Goal: Information Seeking & Learning: Learn about a topic

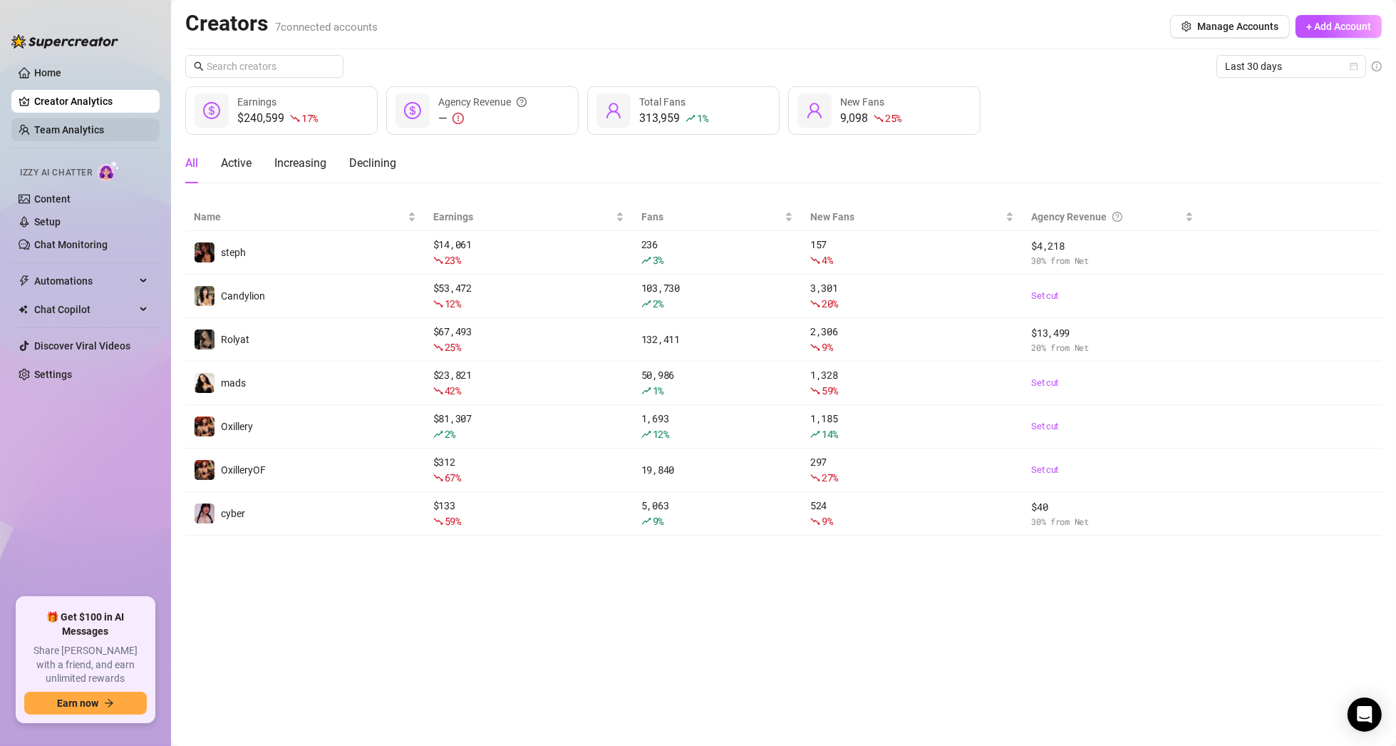
click at [62, 127] on link "Team Analytics" at bounding box center [69, 129] width 70 height 11
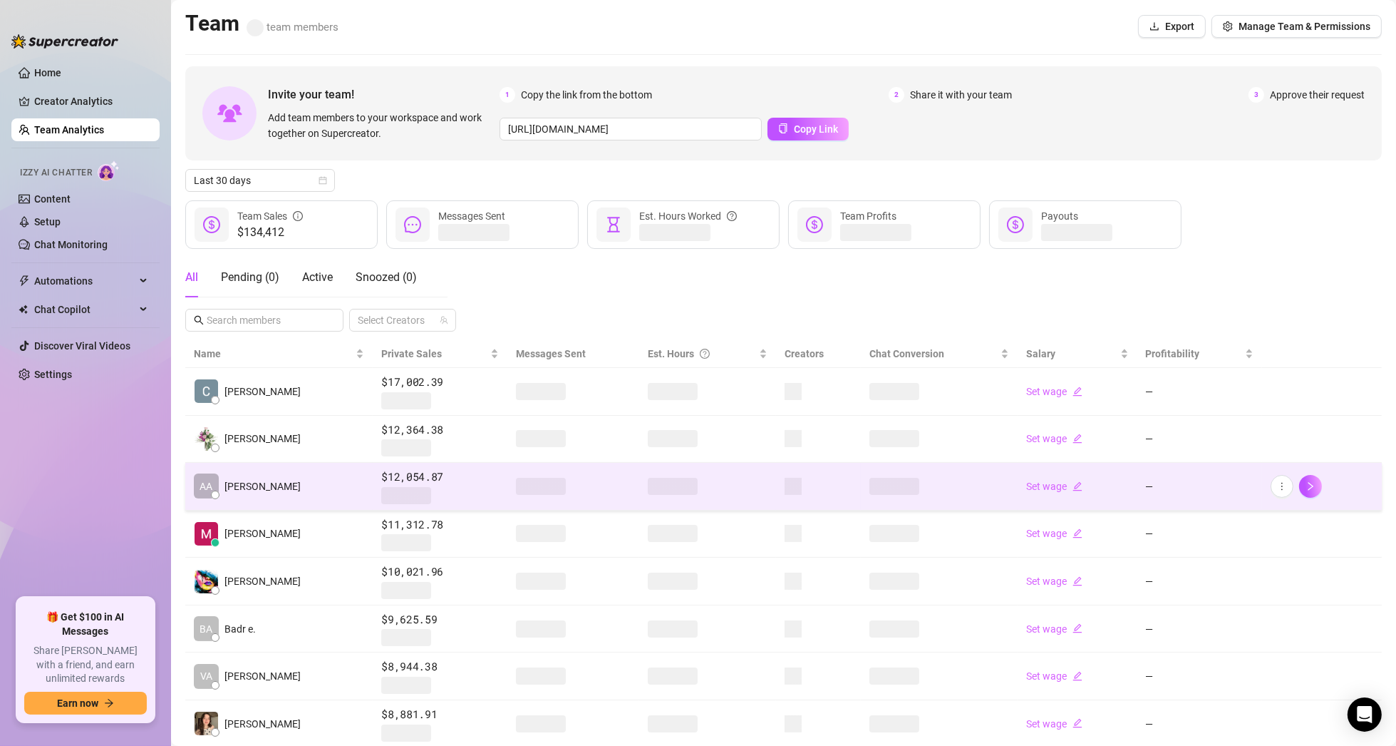
scroll to position [177, 0]
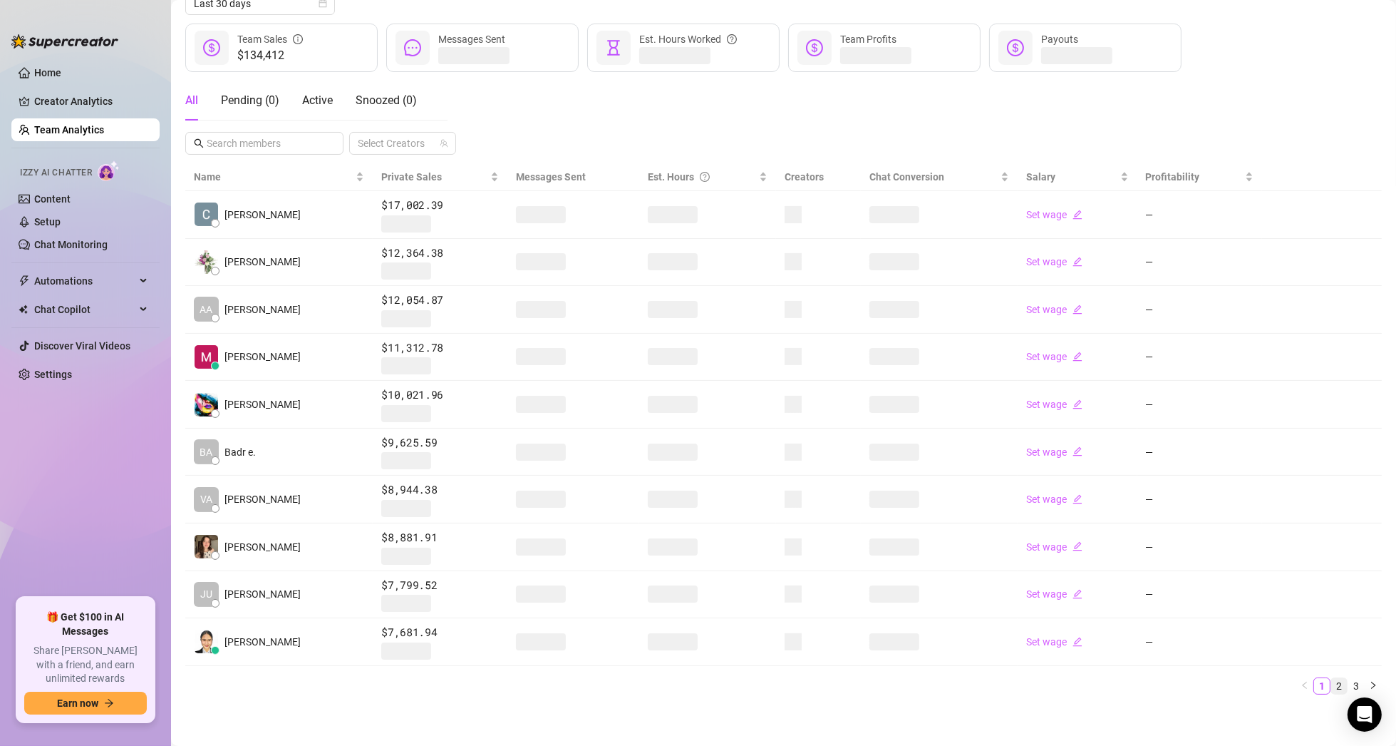
click at [1331, 681] on link "2" at bounding box center [1339, 686] width 16 height 16
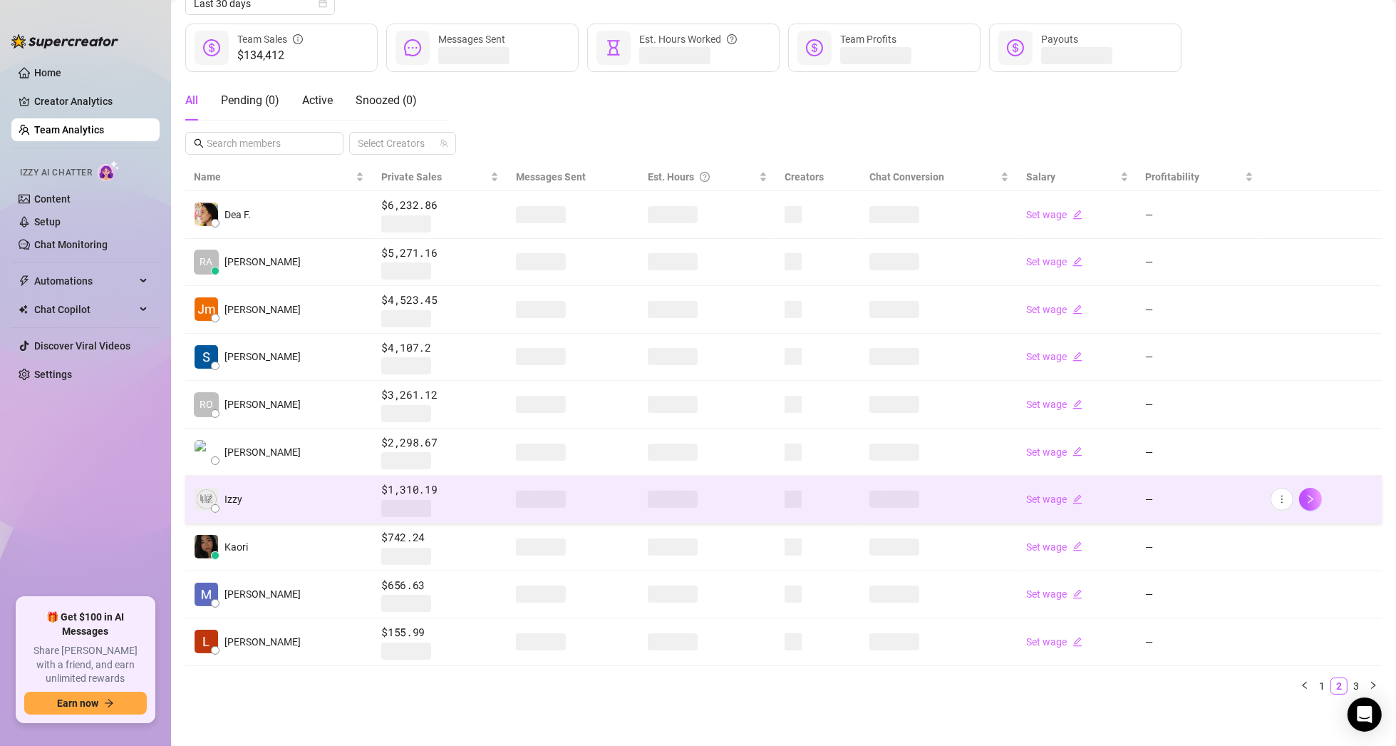
click at [226, 498] on span "Izzy" at bounding box center [234, 499] width 18 height 16
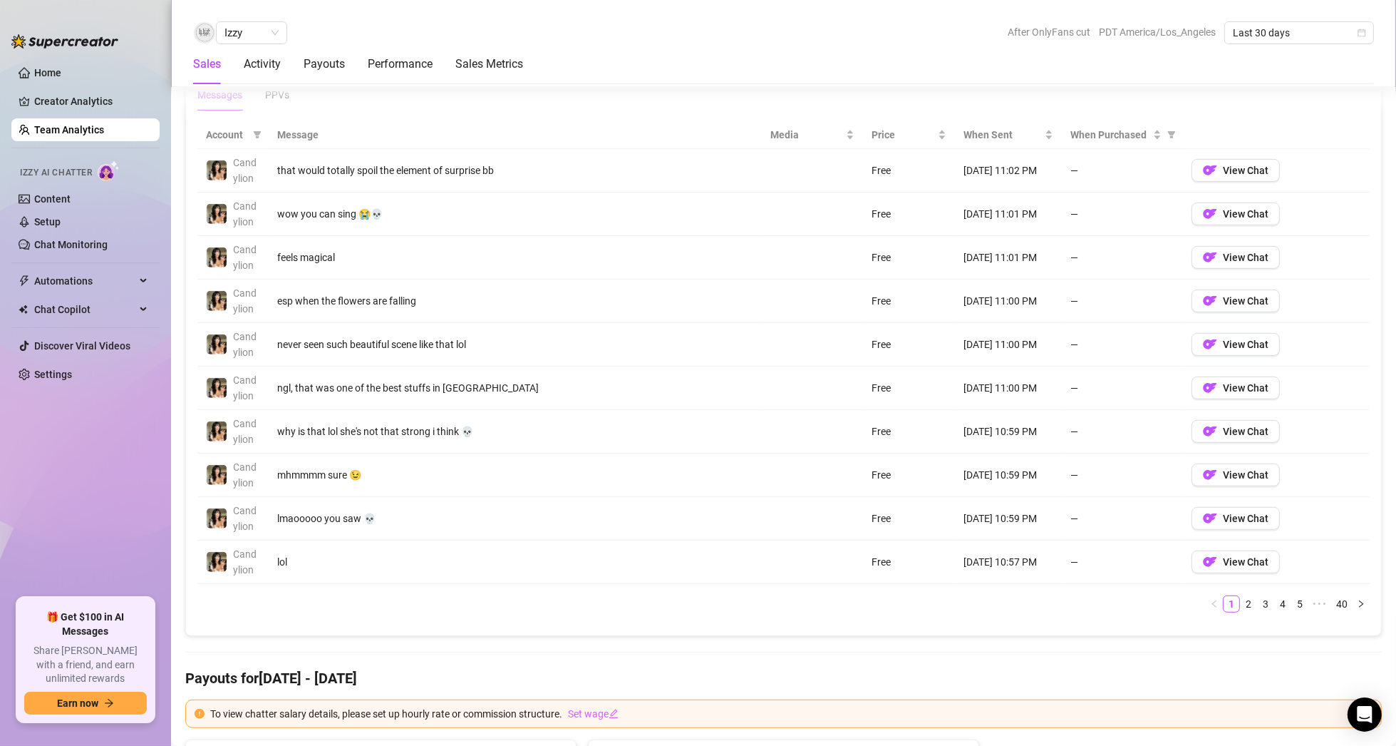
scroll to position [1042, 0]
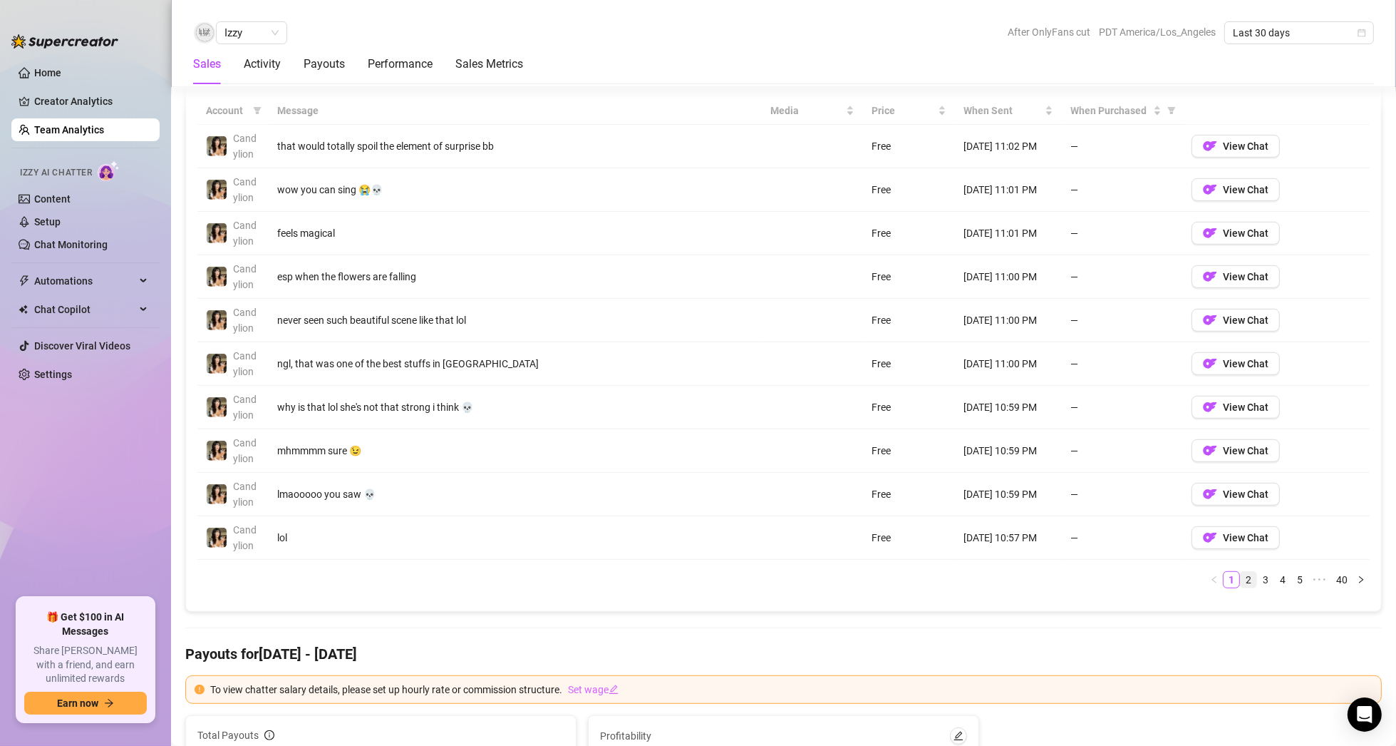
click at [1241, 577] on link "2" at bounding box center [1249, 580] width 16 height 16
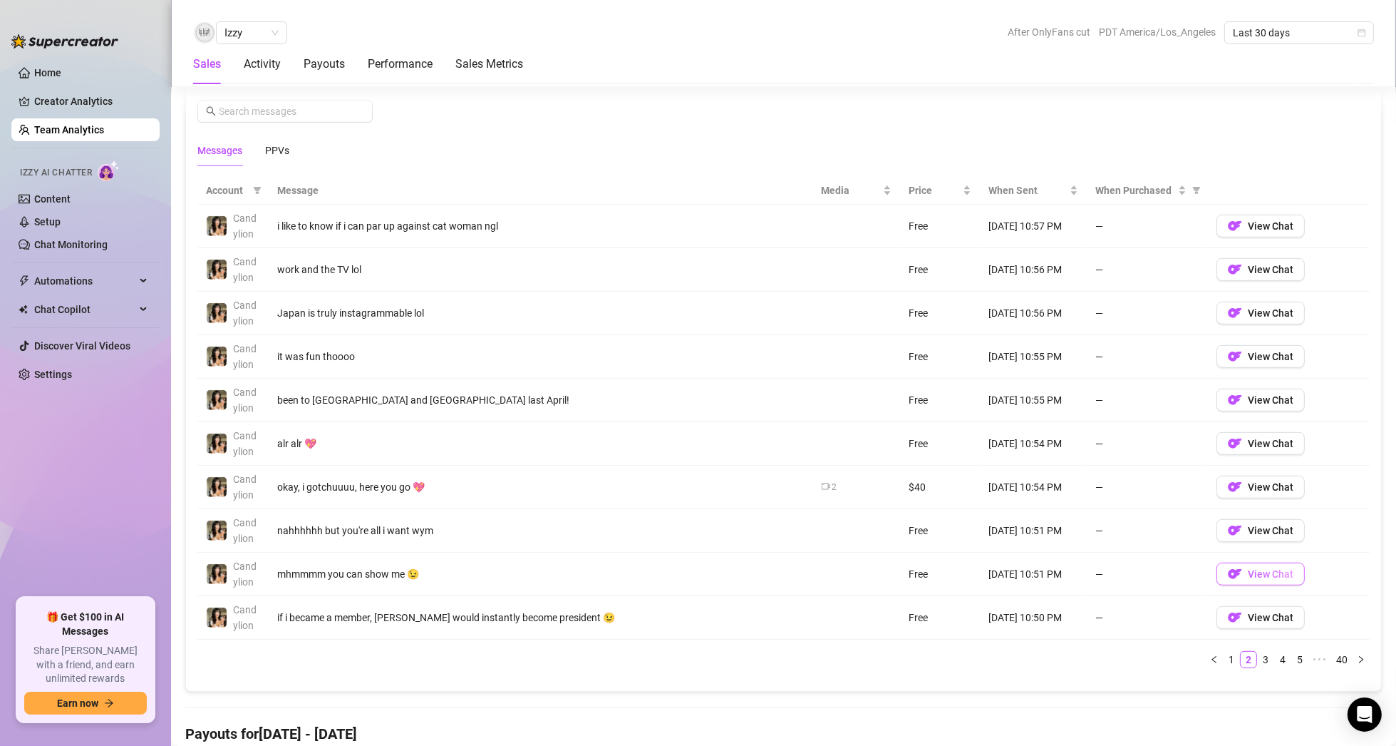
scroll to position [971, 0]
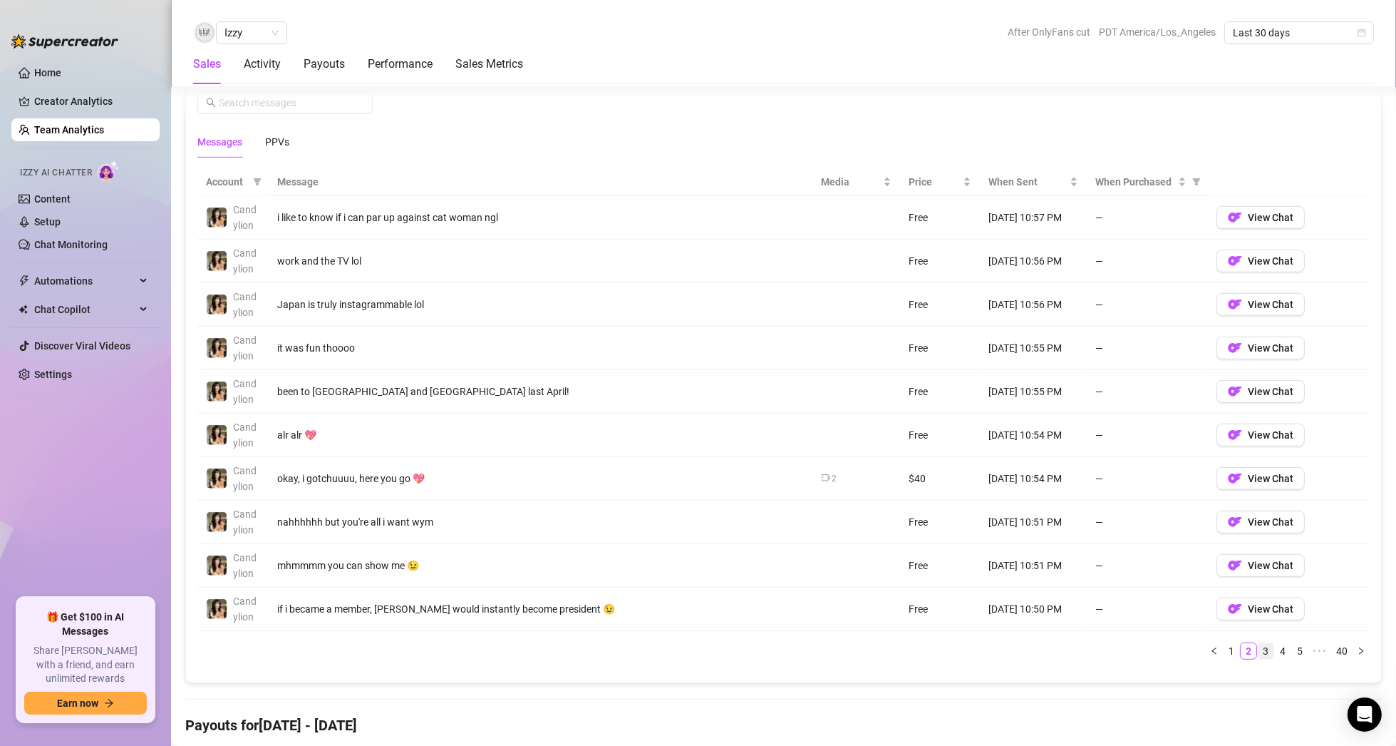
click at [1258, 647] on link "3" at bounding box center [1266, 651] width 16 height 16
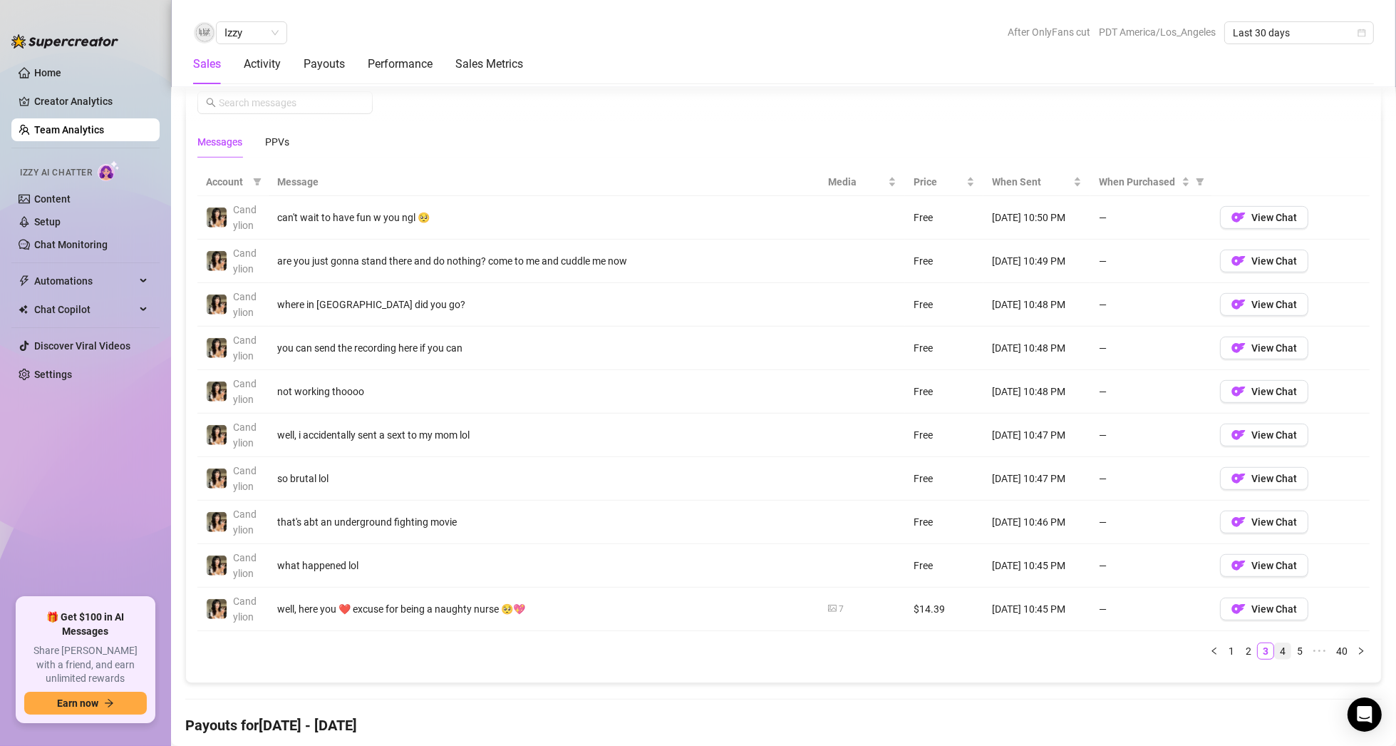
click at [1275, 646] on link "4" at bounding box center [1283, 651] width 16 height 16
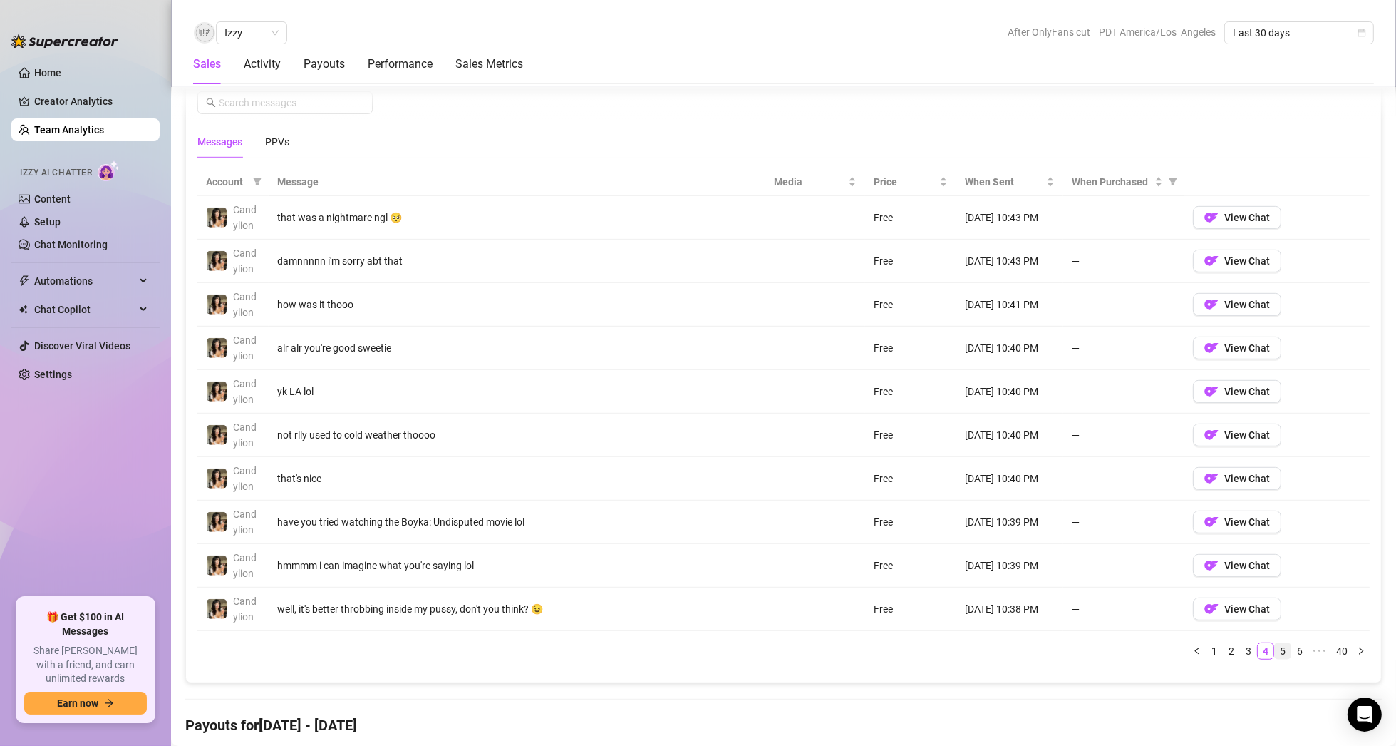
click at [1277, 647] on link "5" at bounding box center [1283, 651] width 16 height 16
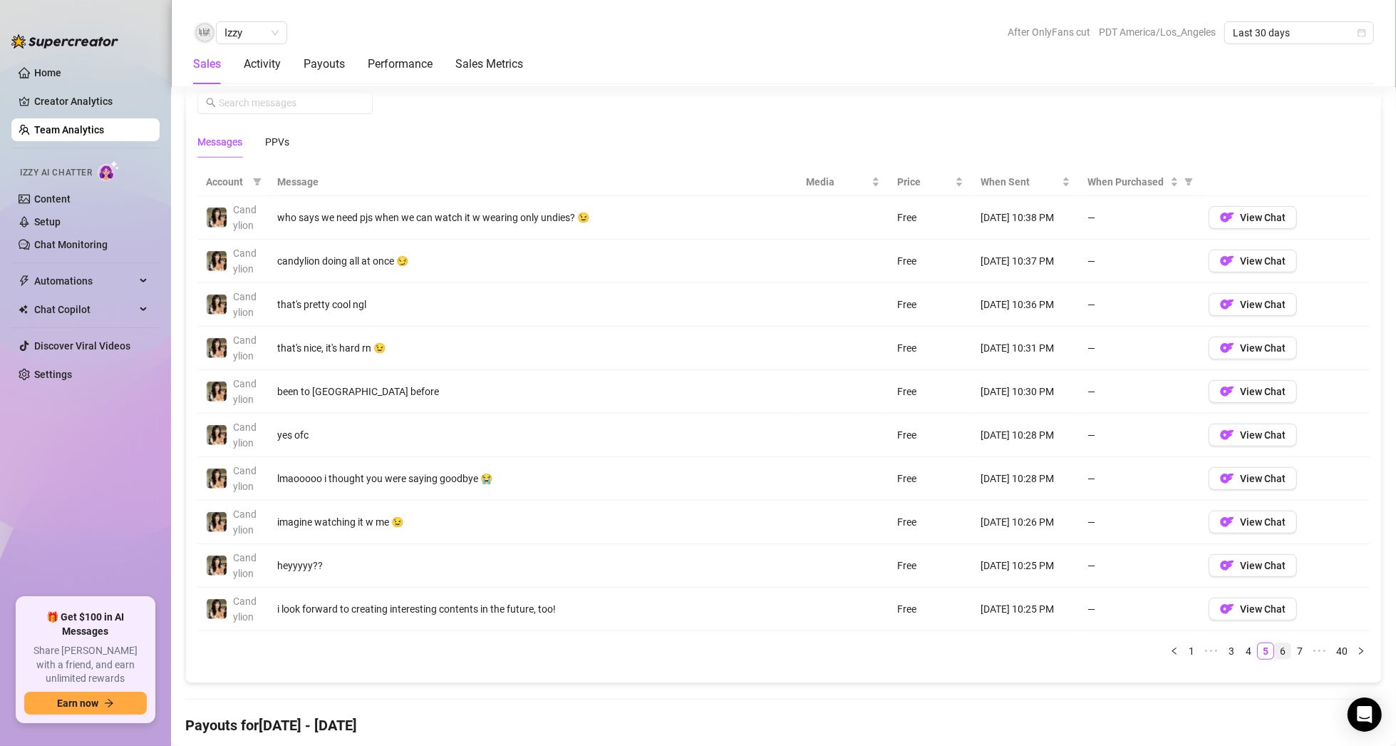
click at [1276, 646] on link "6" at bounding box center [1283, 651] width 16 height 16
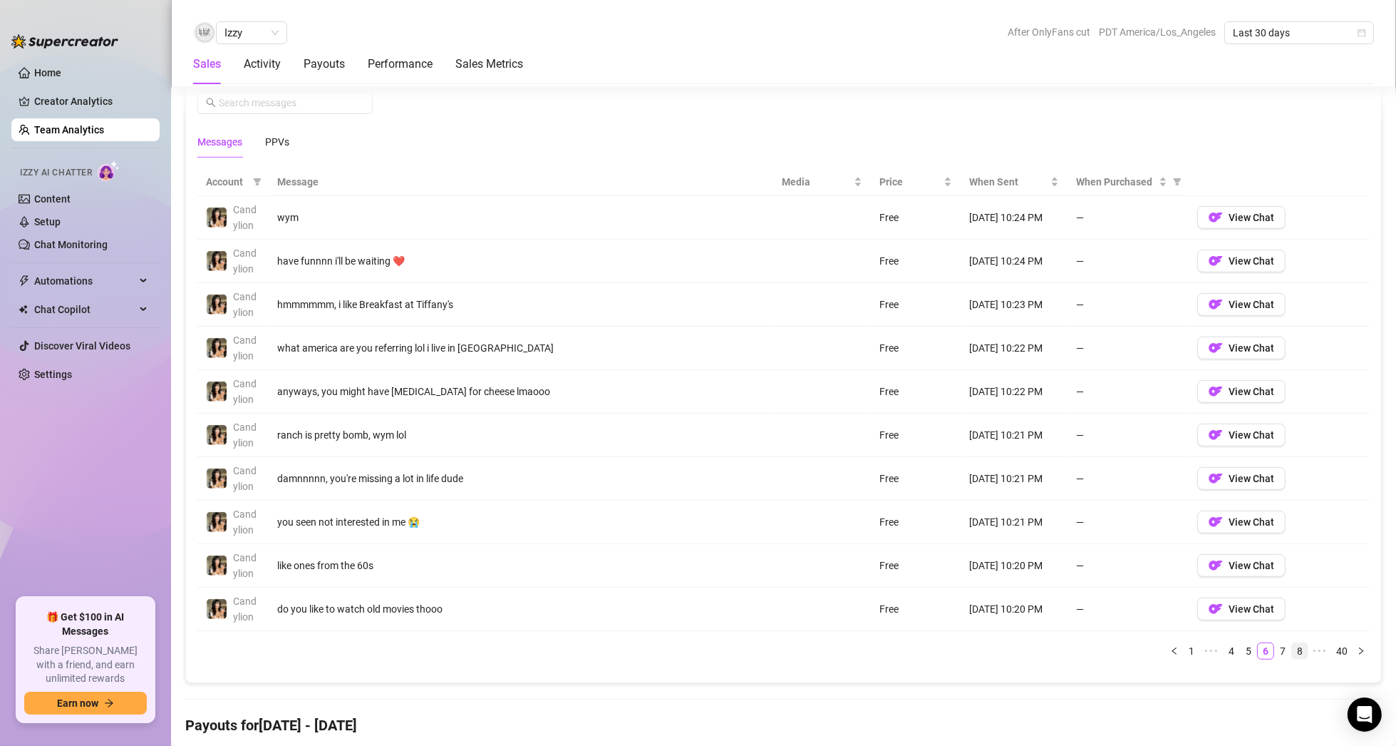
click at [1292, 646] on li "8" at bounding box center [1300, 650] width 17 height 17
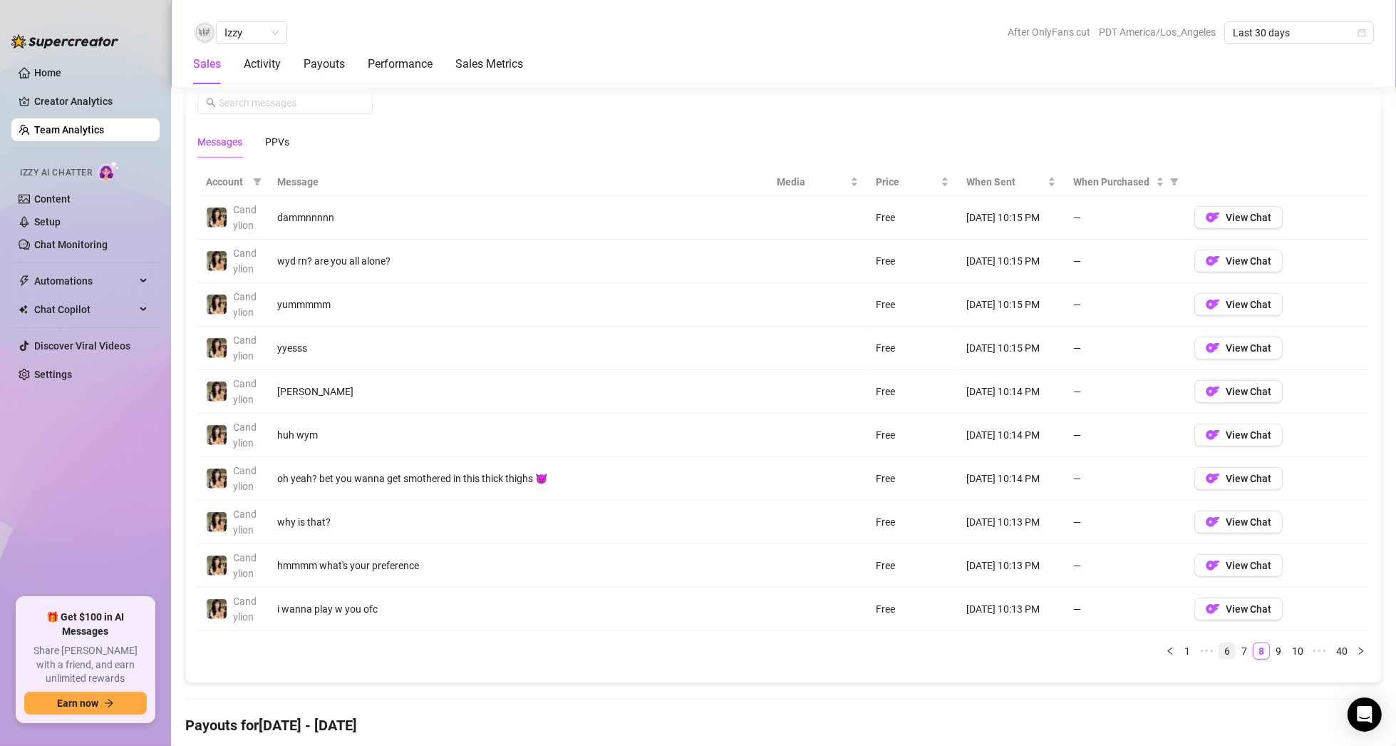
click at [1220, 650] on link "6" at bounding box center [1228, 651] width 16 height 16
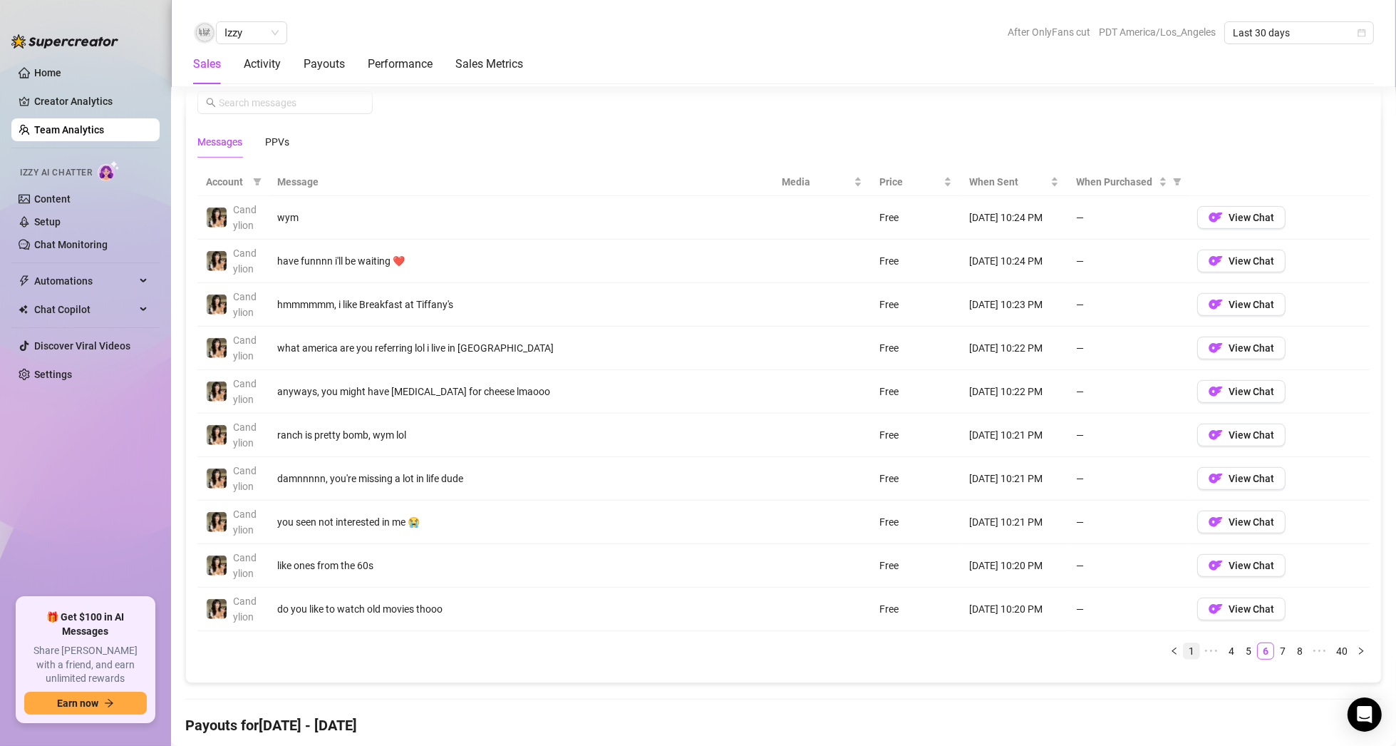
click at [1184, 645] on link "1" at bounding box center [1192, 651] width 16 height 16
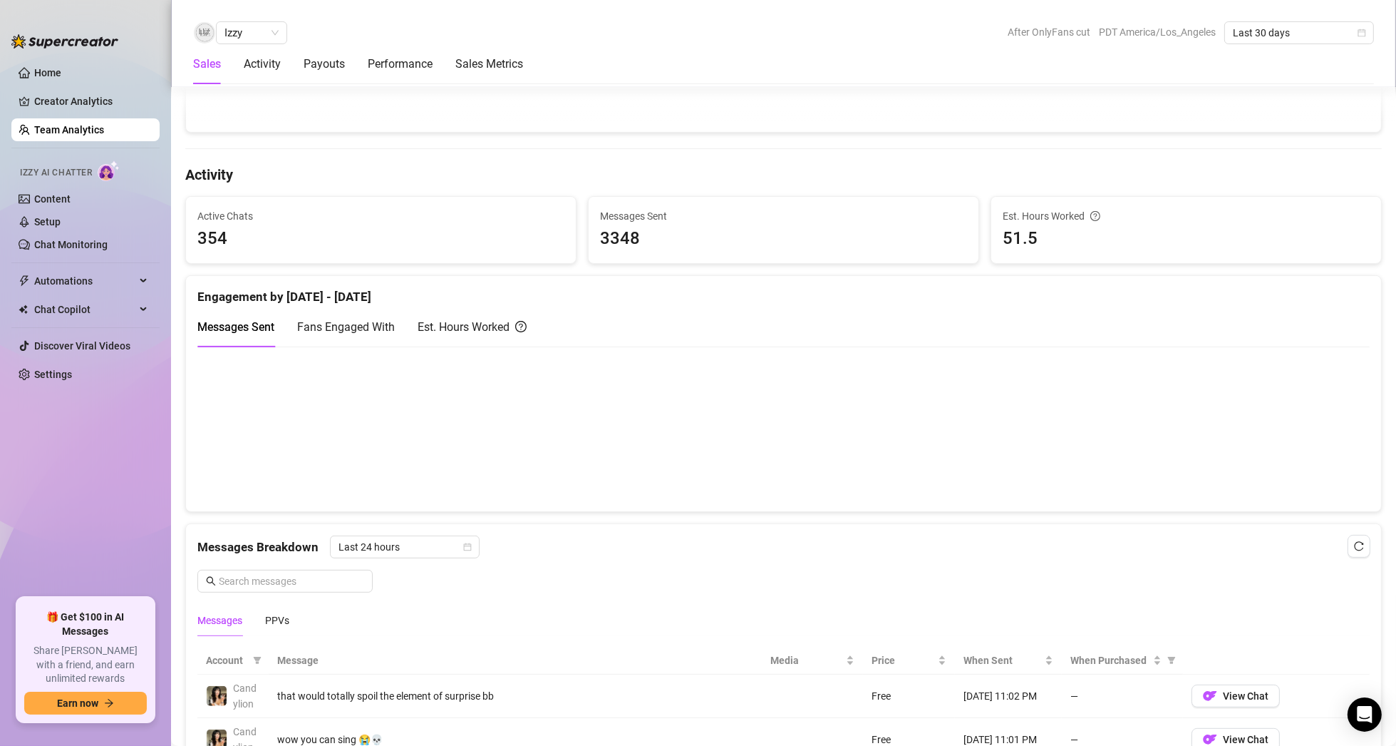
scroll to position [499, 0]
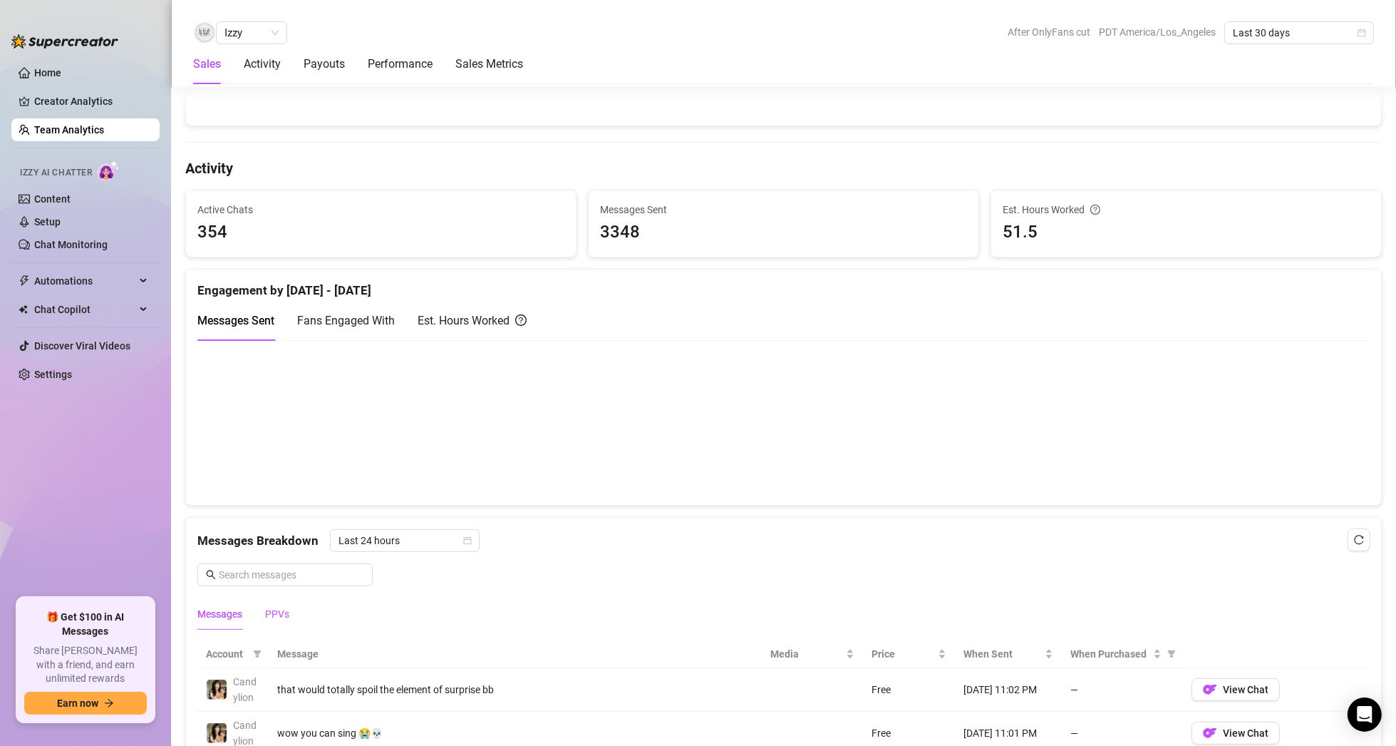
click at [284, 606] on div "PPVs" at bounding box center [277, 614] width 24 height 16
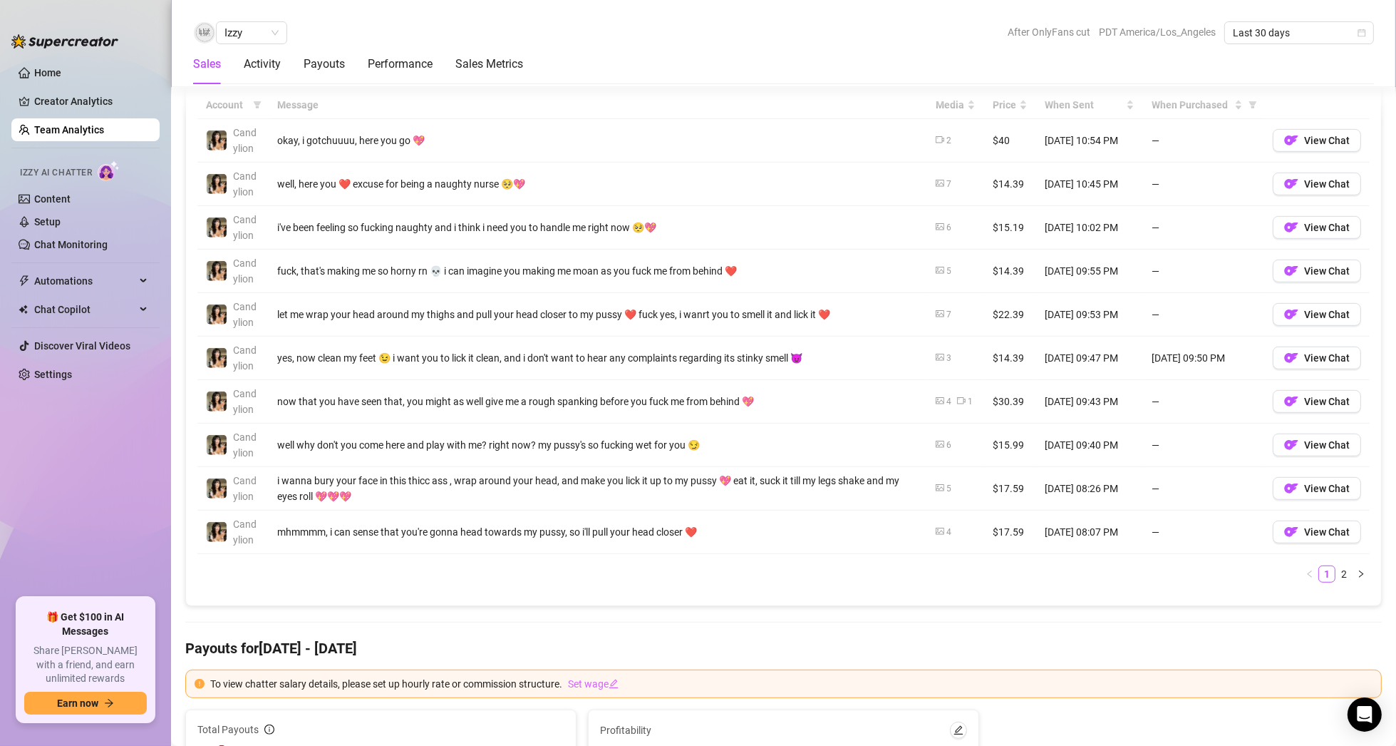
scroll to position [998, 0]
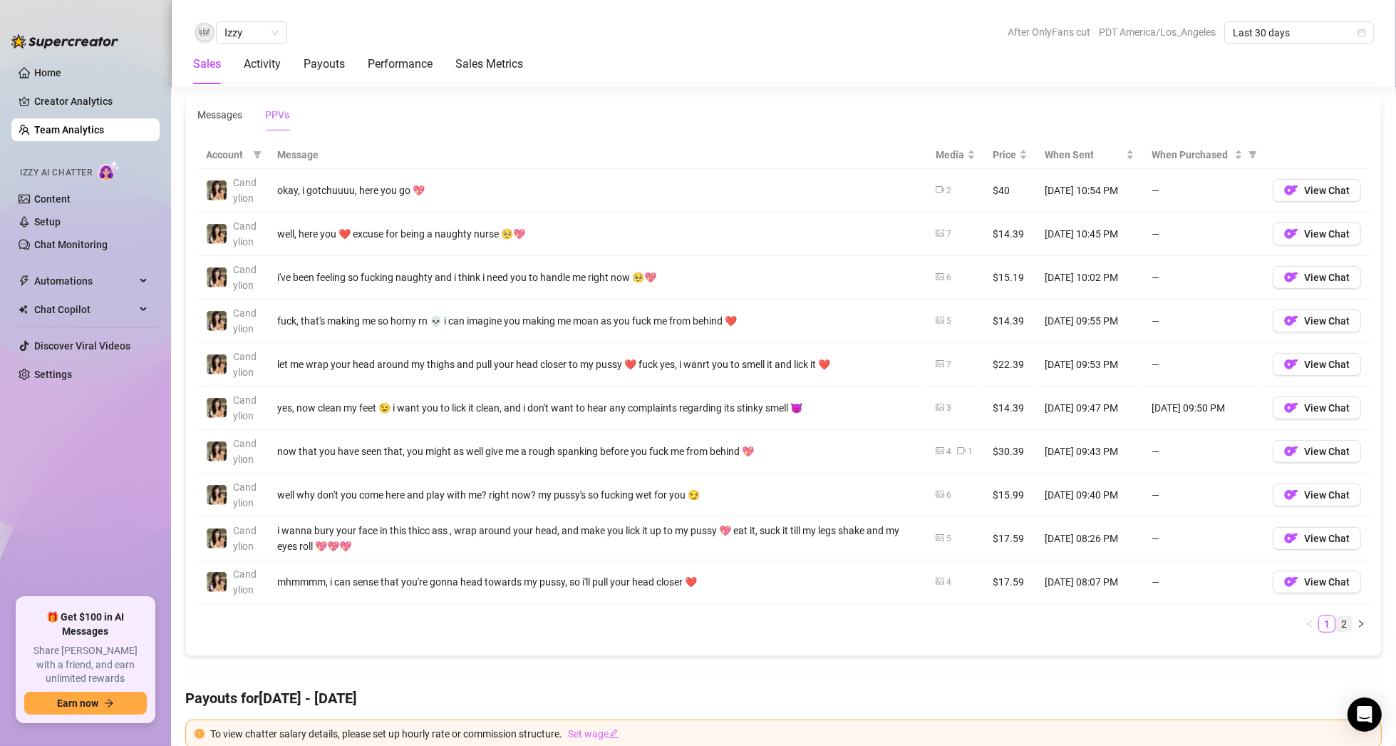
click at [1336, 619] on link "2" at bounding box center [1344, 624] width 16 height 16
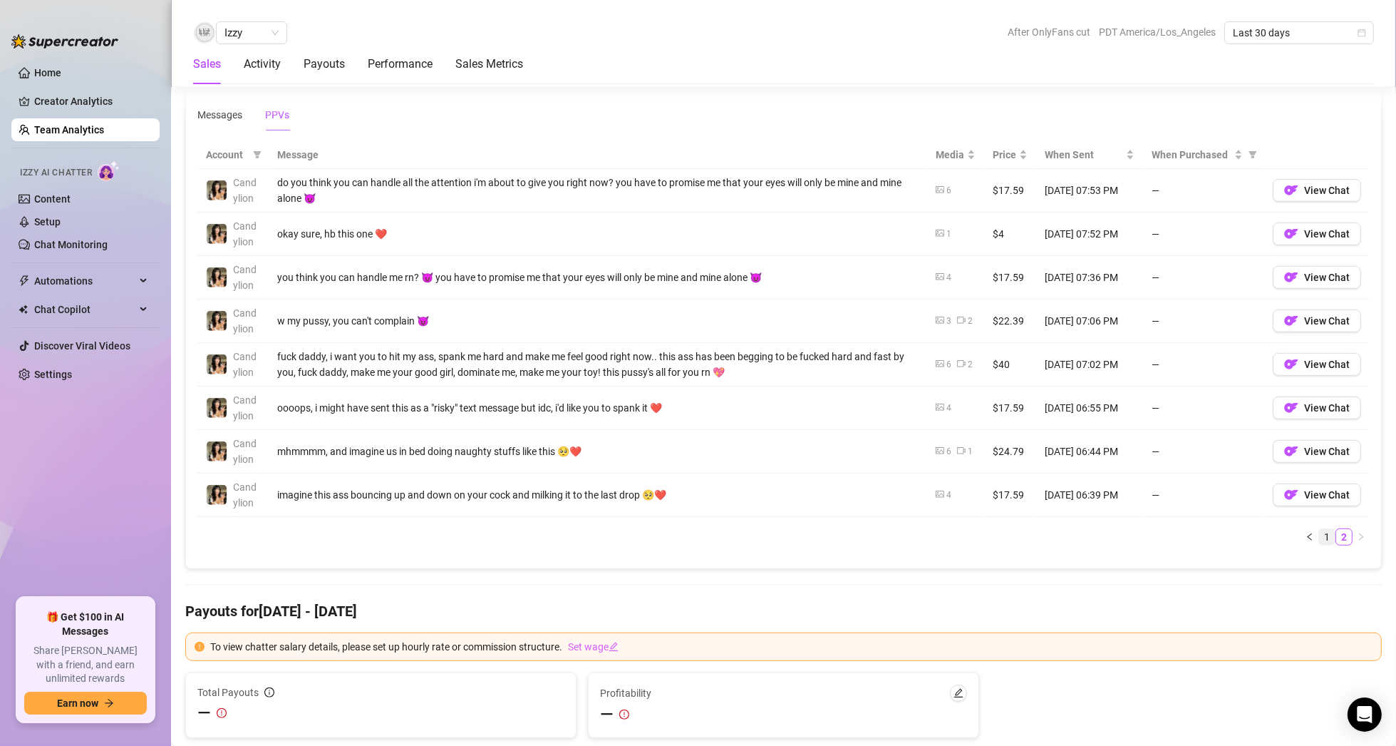
click at [1320, 531] on link "1" at bounding box center [1327, 537] width 16 height 16
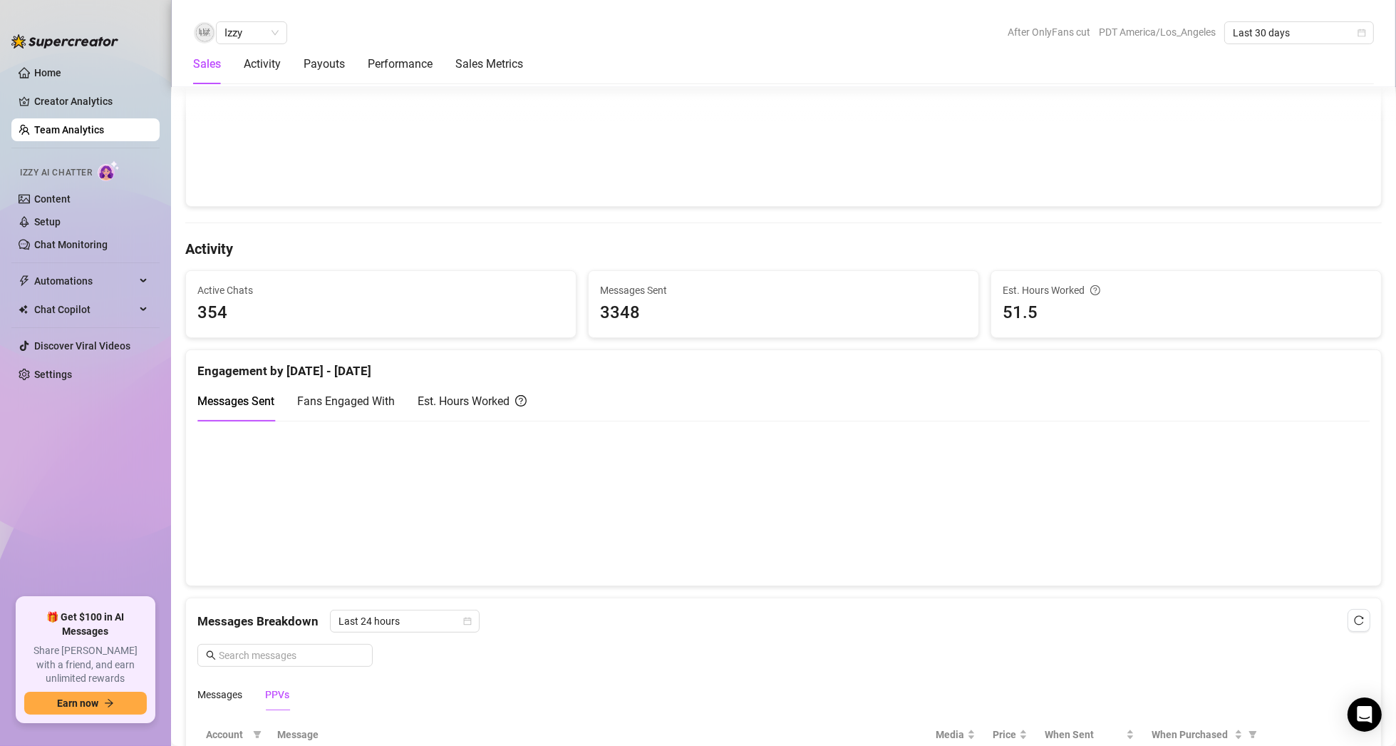
scroll to position [356, 0]
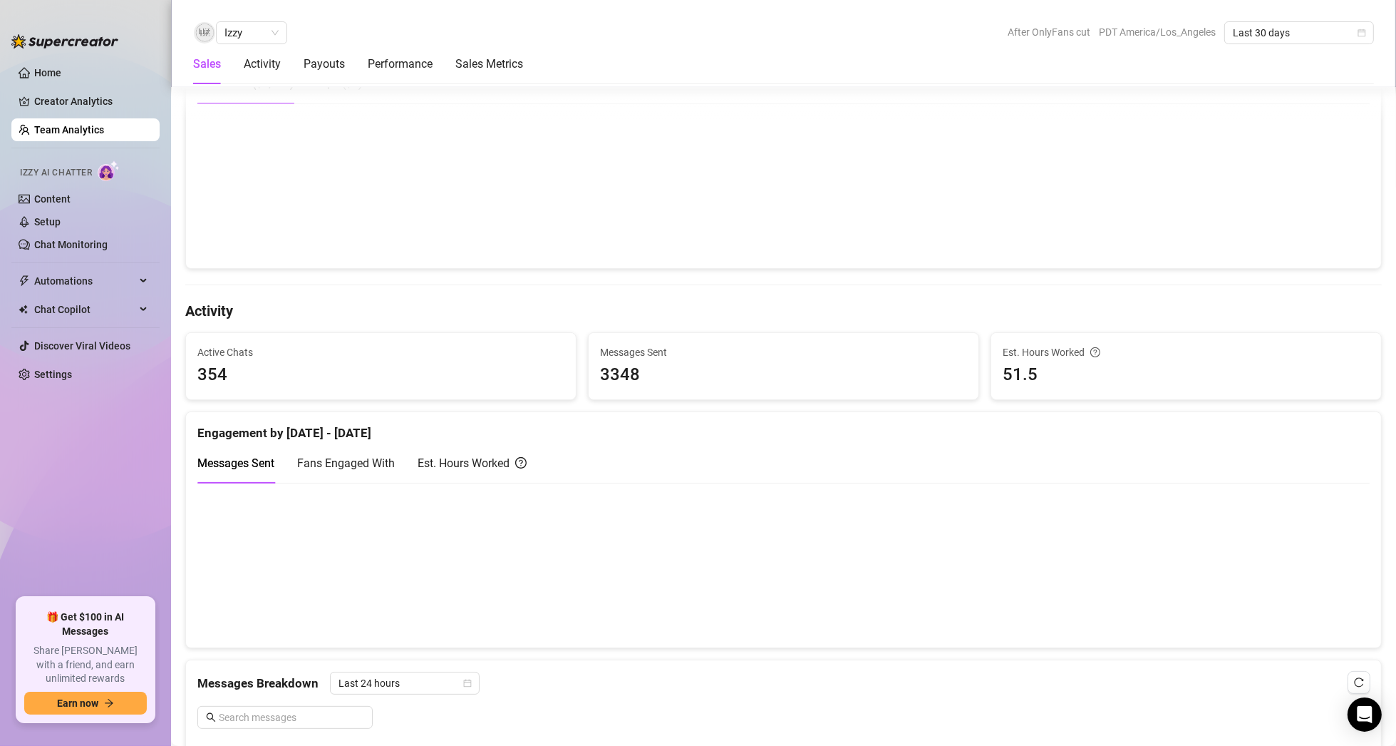
click at [1297, 539] on canvas at bounding box center [777, 564] width 1161 height 143
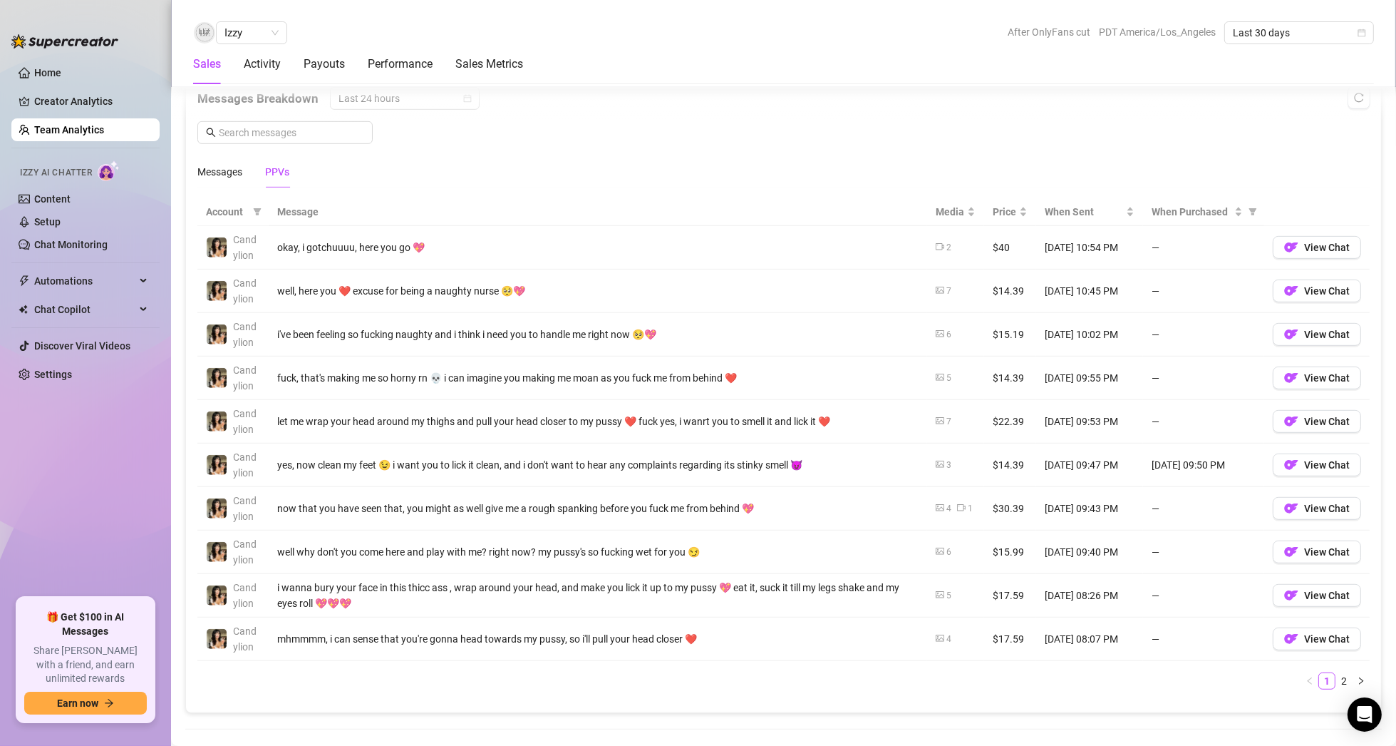
scroll to position [927, 0]
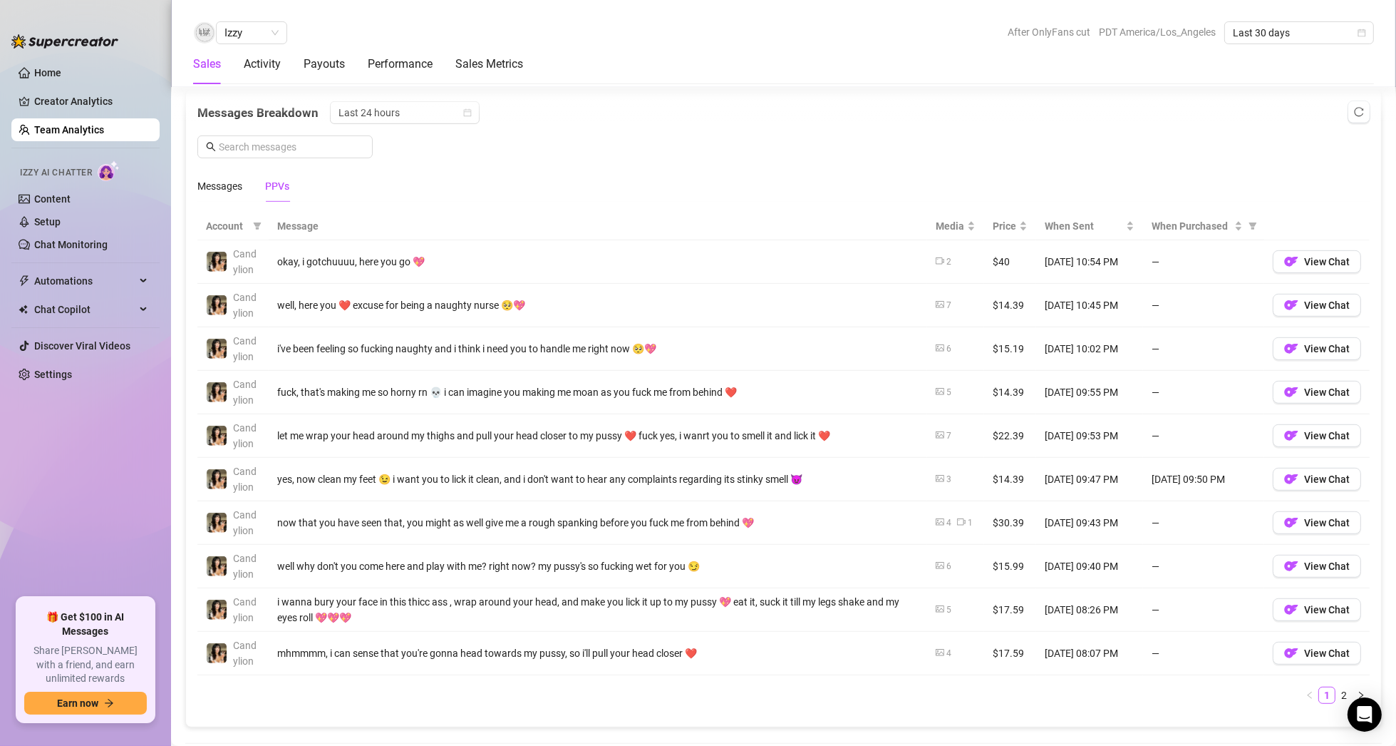
click at [66, 125] on link "Team Analytics" at bounding box center [69, 129] width 70 height 11
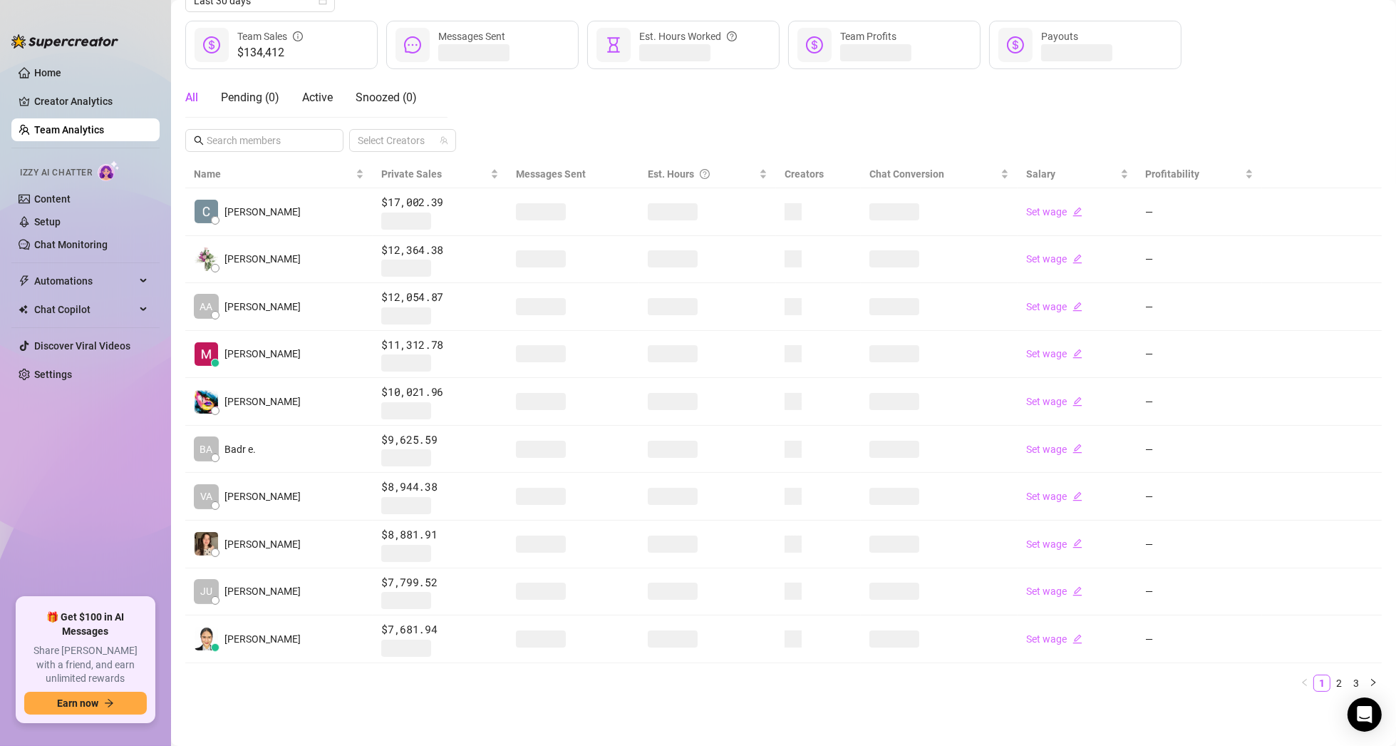
scroll to position [177, 0]
click at [1331, 678] on link "2" at bounding box center [1339, 686] width 16 height 16
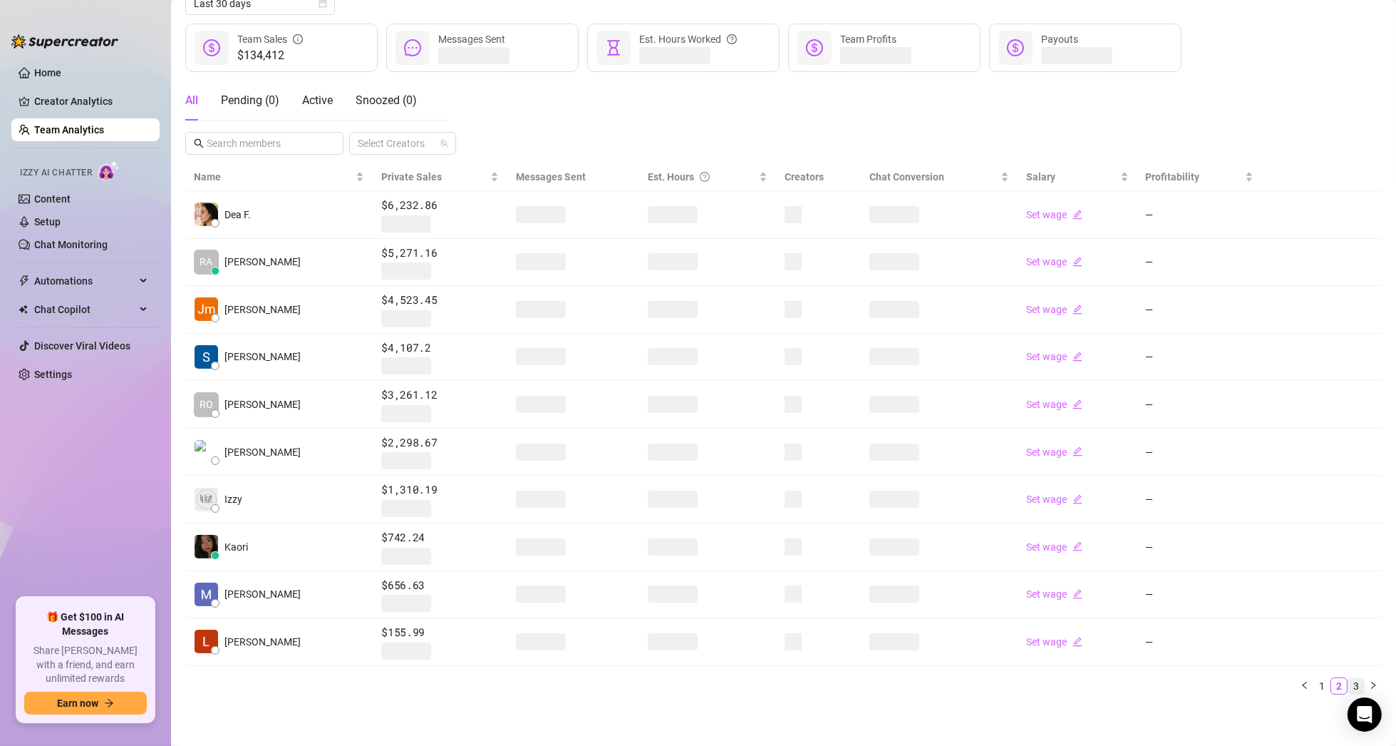
click at [1349, 685] on link "3" at bounding box center [1357, 686] width 16 height 16
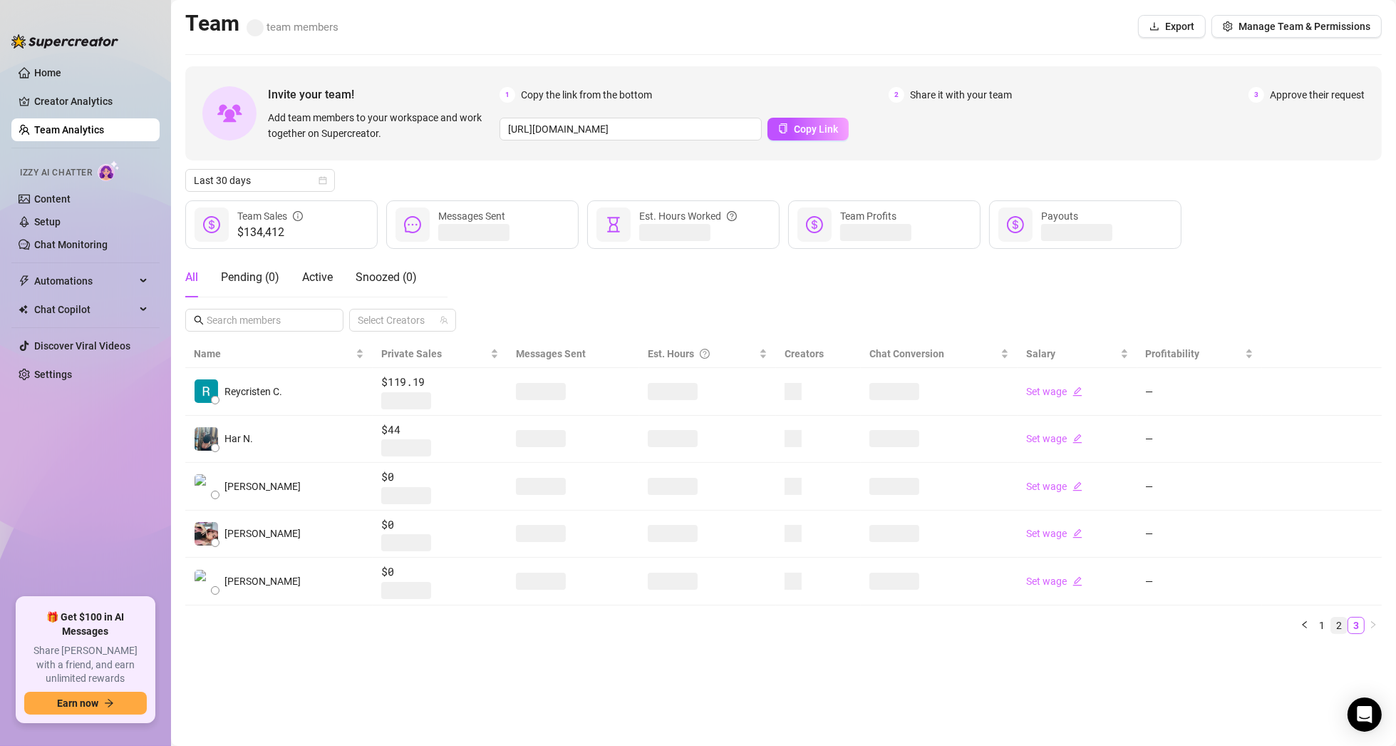
click at [1335, 624] on link "2" at bounding box center [1339, 625] width 16 height 16
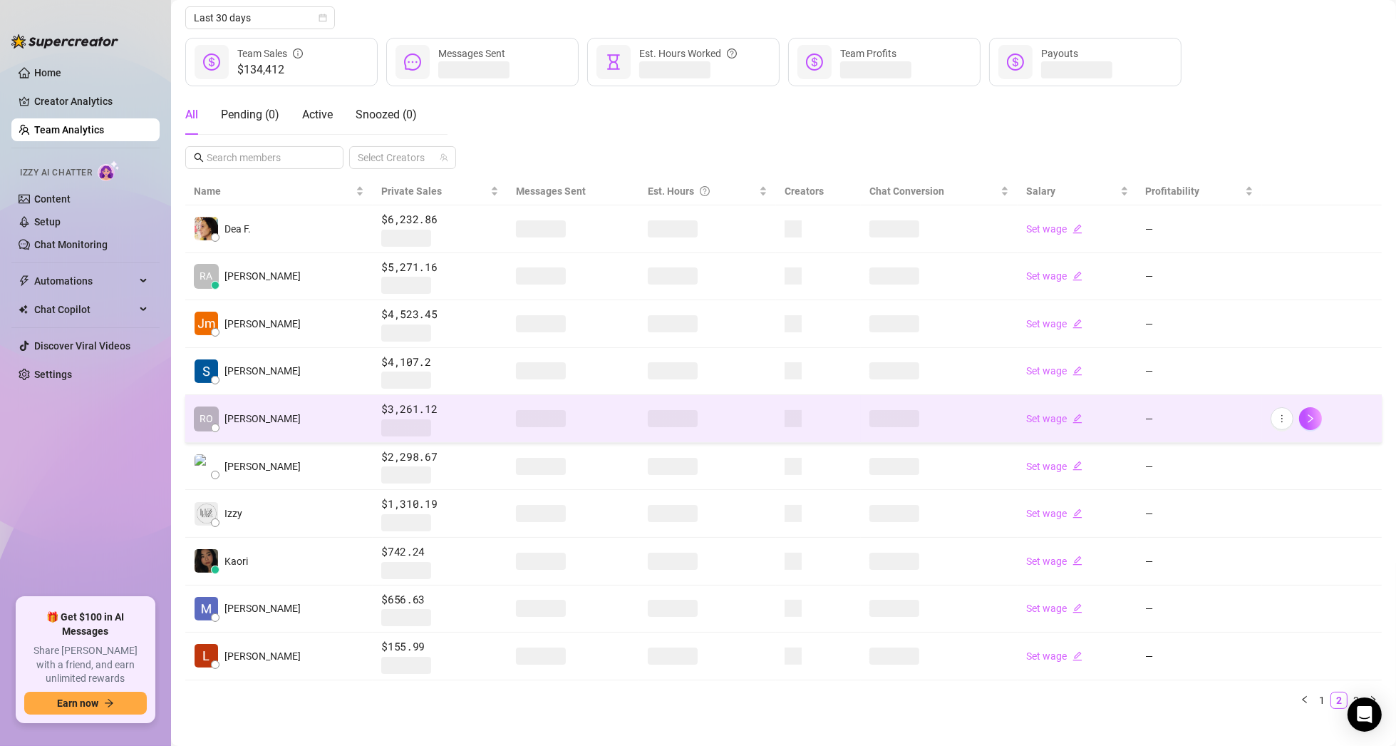
scroll to position [177, 0]
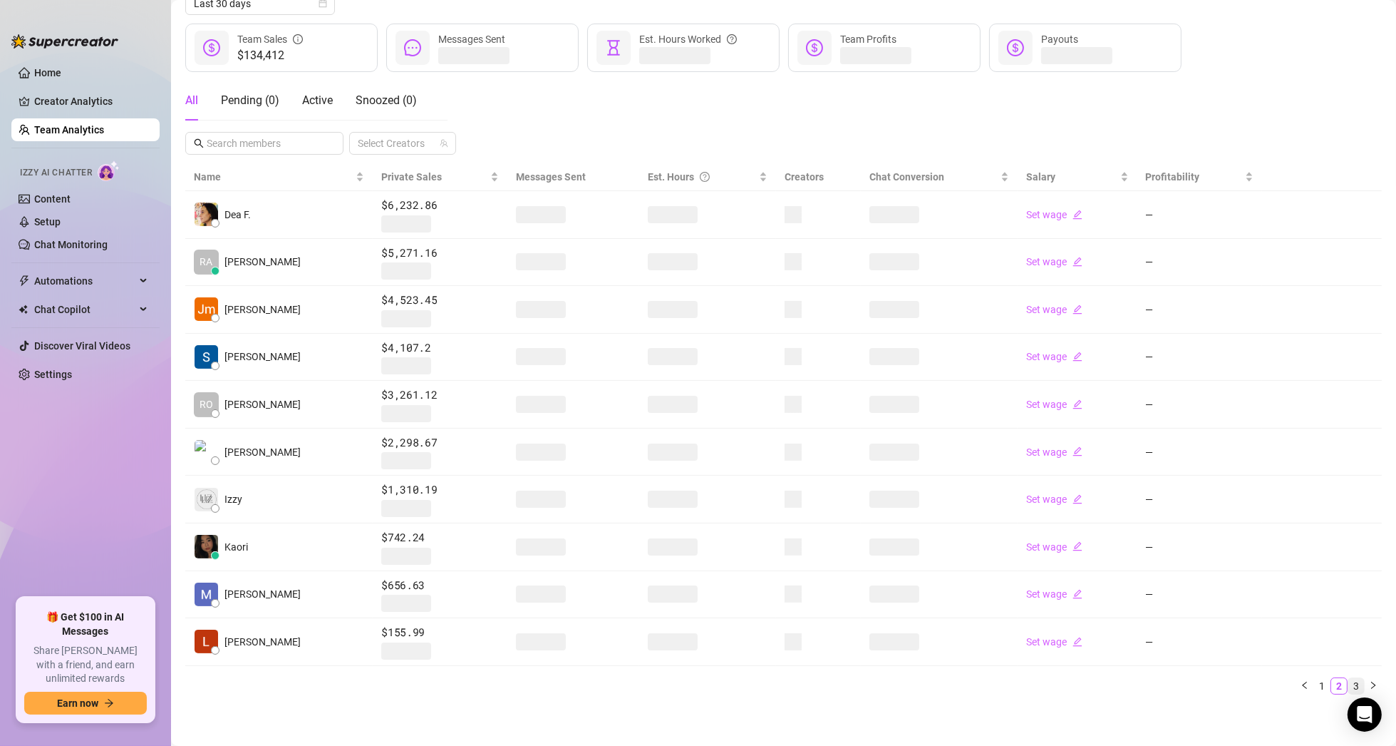
click at [1349, 680] on link "3" at bounding box center [1357, 686] width 16 height 16
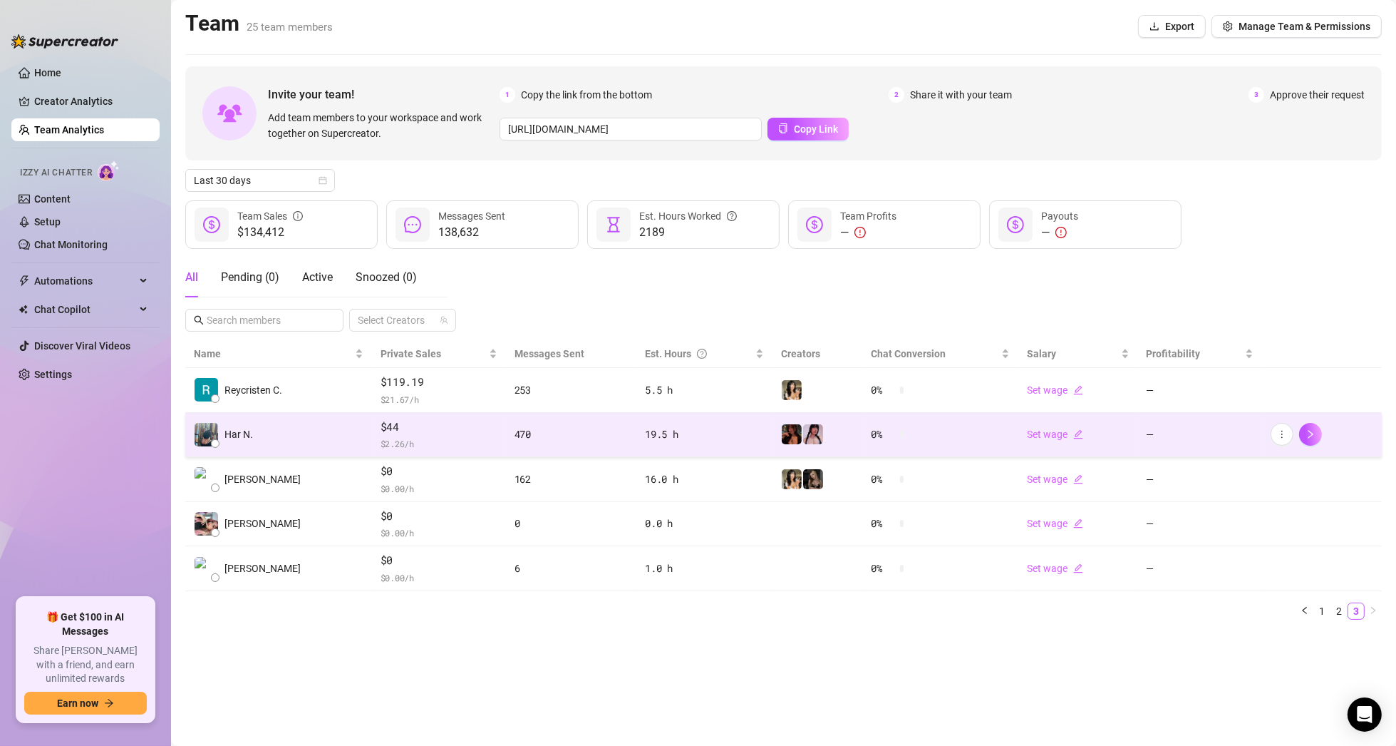
click at [270, 431] on td "Har N." at bounding box center [278, 435] width 187 height 45
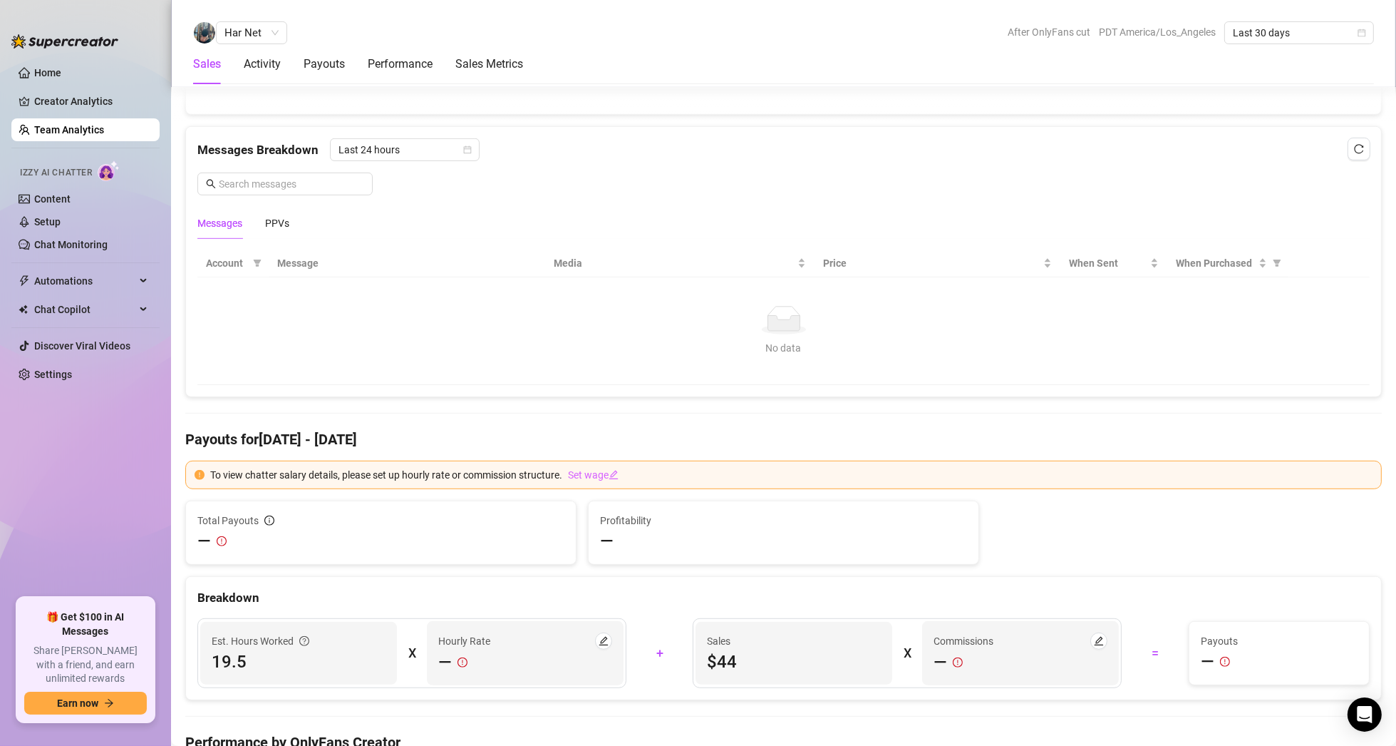
scroll to position [840, 0]
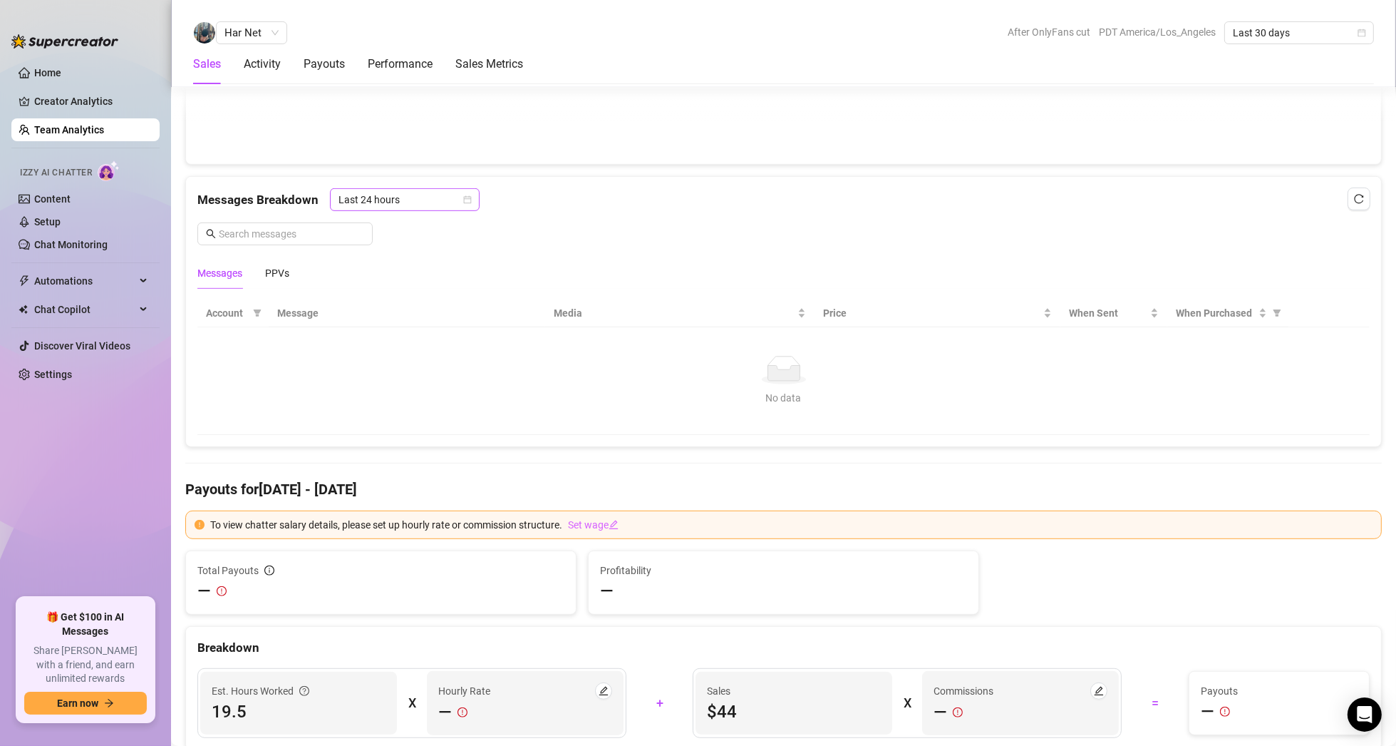
click at [398, 189] on span "Last 24 hours" at bounding box center [405, 199] width 133 height 21
click at [399, 251] on div "Last Week" at bounding box center [403, 249] width 127 height 16
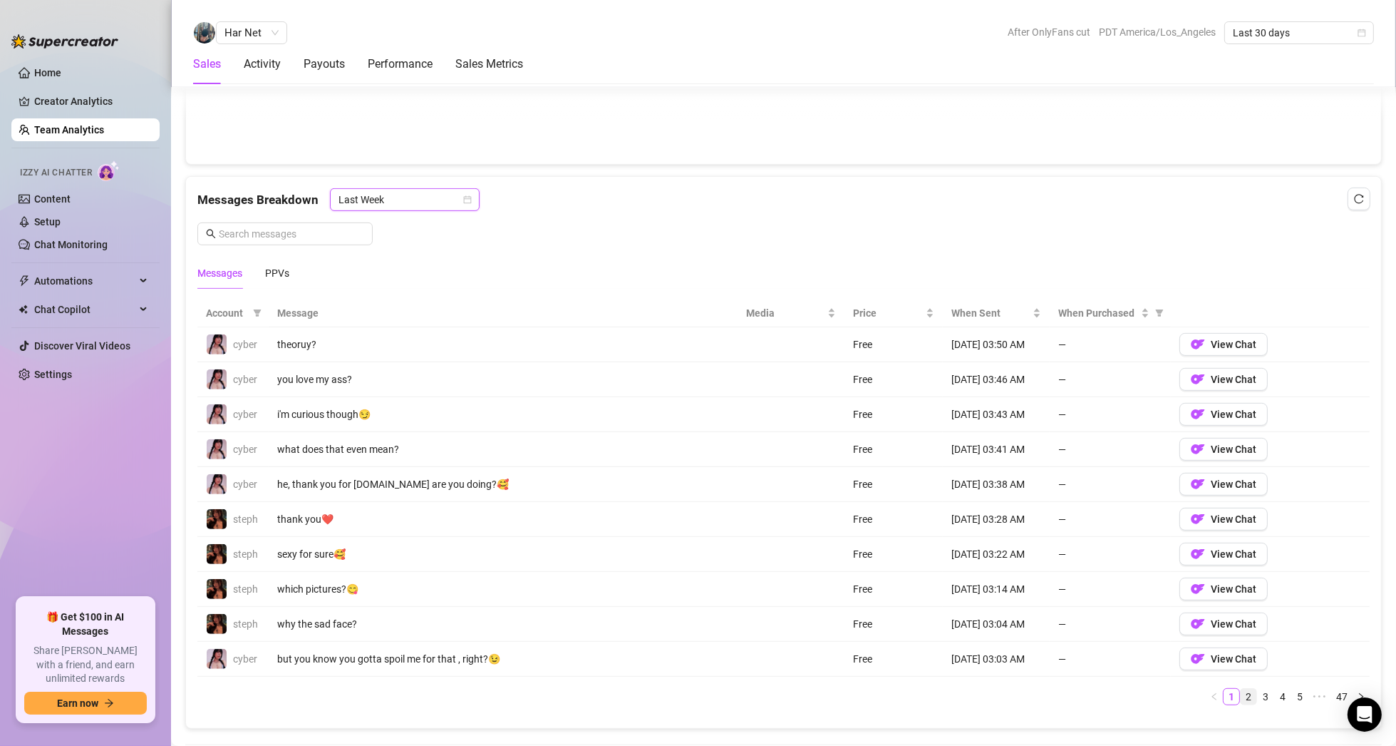
click at [1242, 689] on link "2" at bounding box center [1249, 697] width 16 height 16
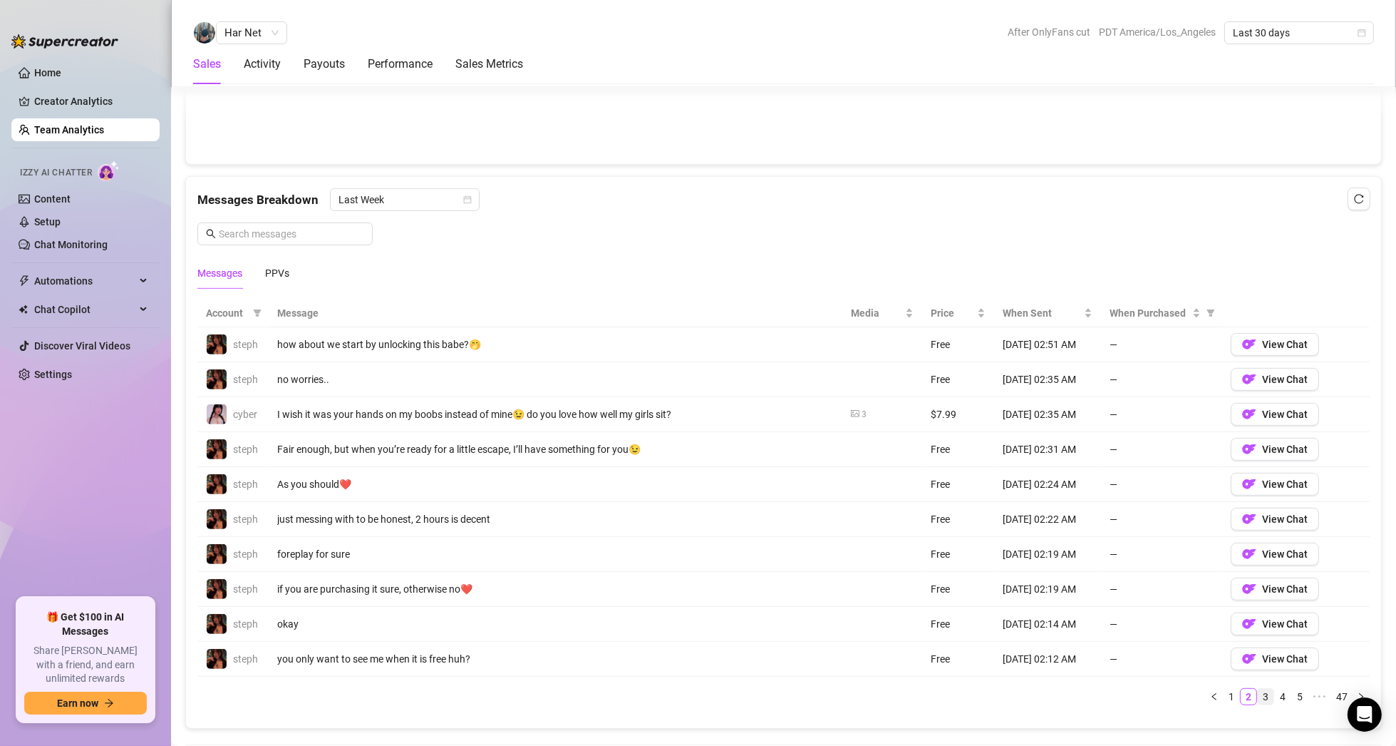
click at [1261, 690] on link "3" at bounding box center [1266, 697] width 16 height 16
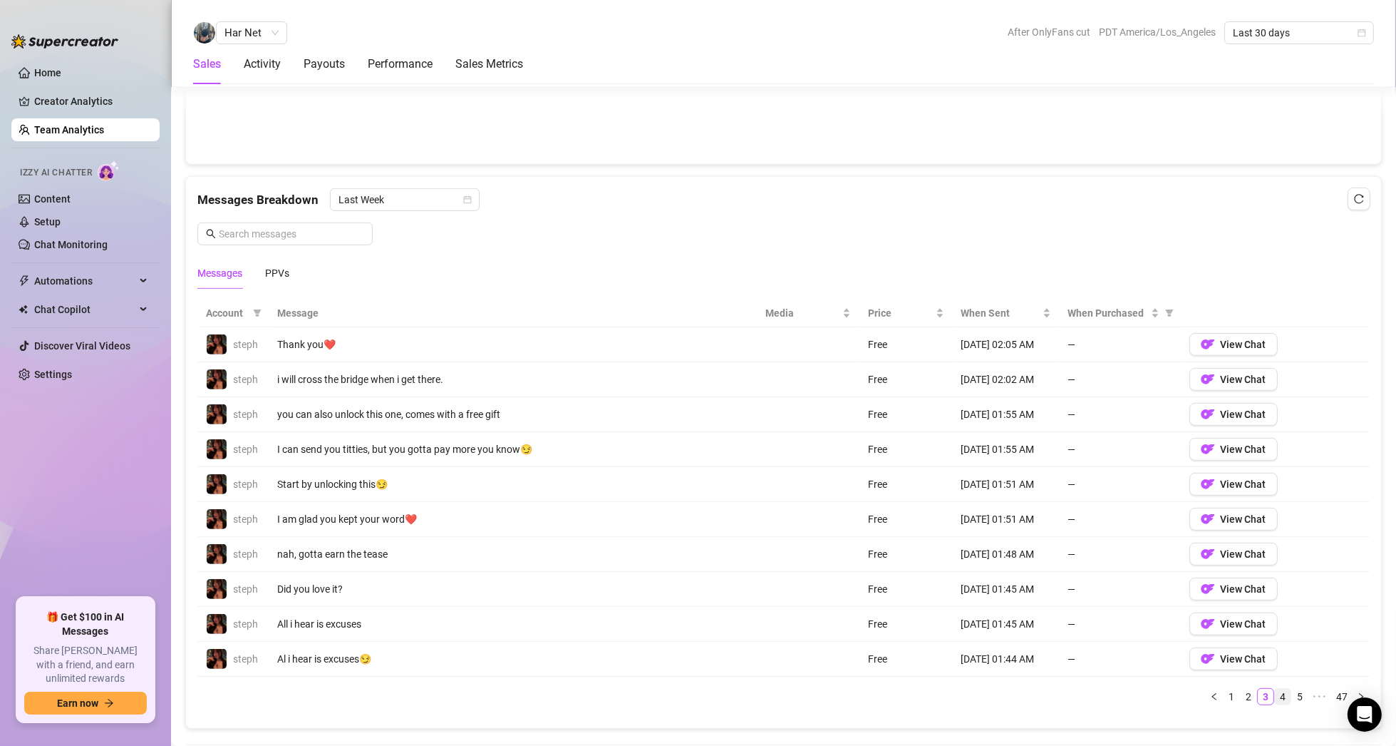
click at [1276, 689] on link "4" at bounding box center [1283, 697] width 16 height 16
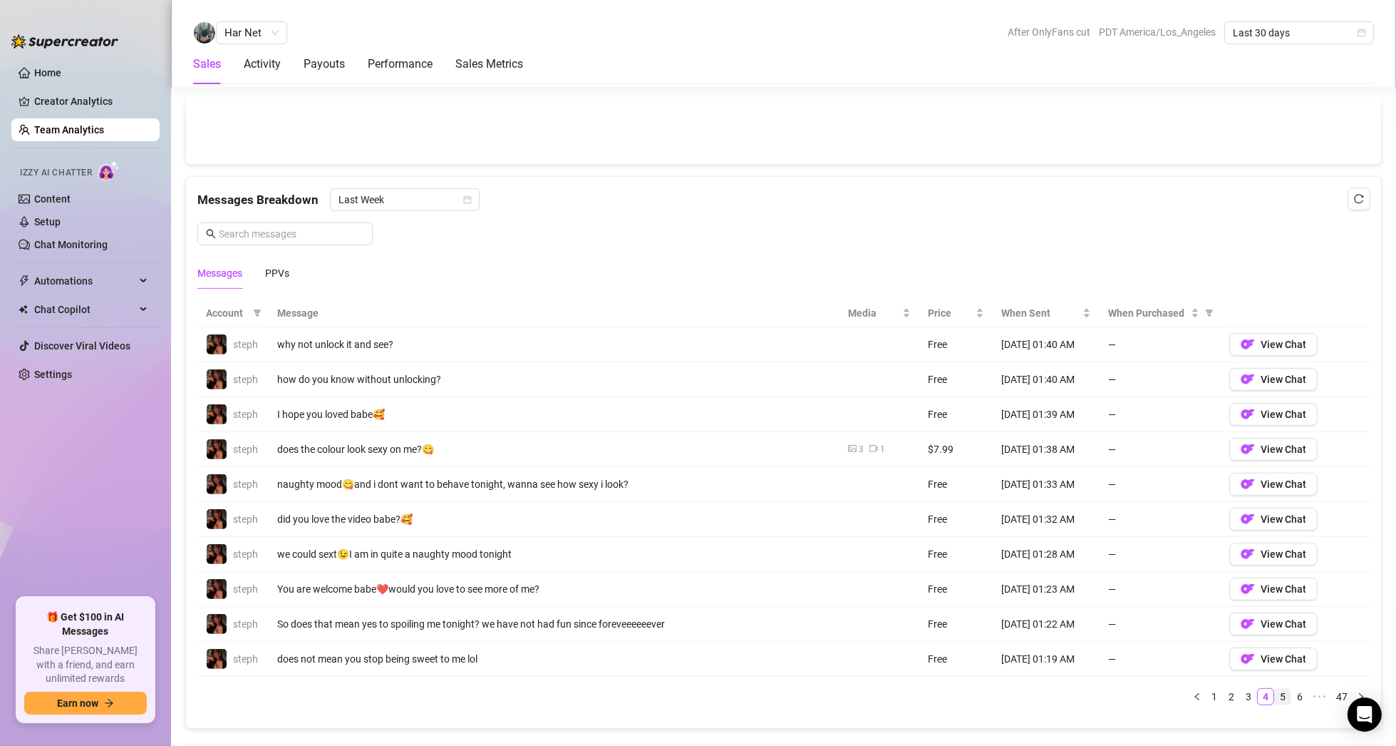
click at [1275, 690] on link "5" at bounding box center [1283, 697] width 16 height 16
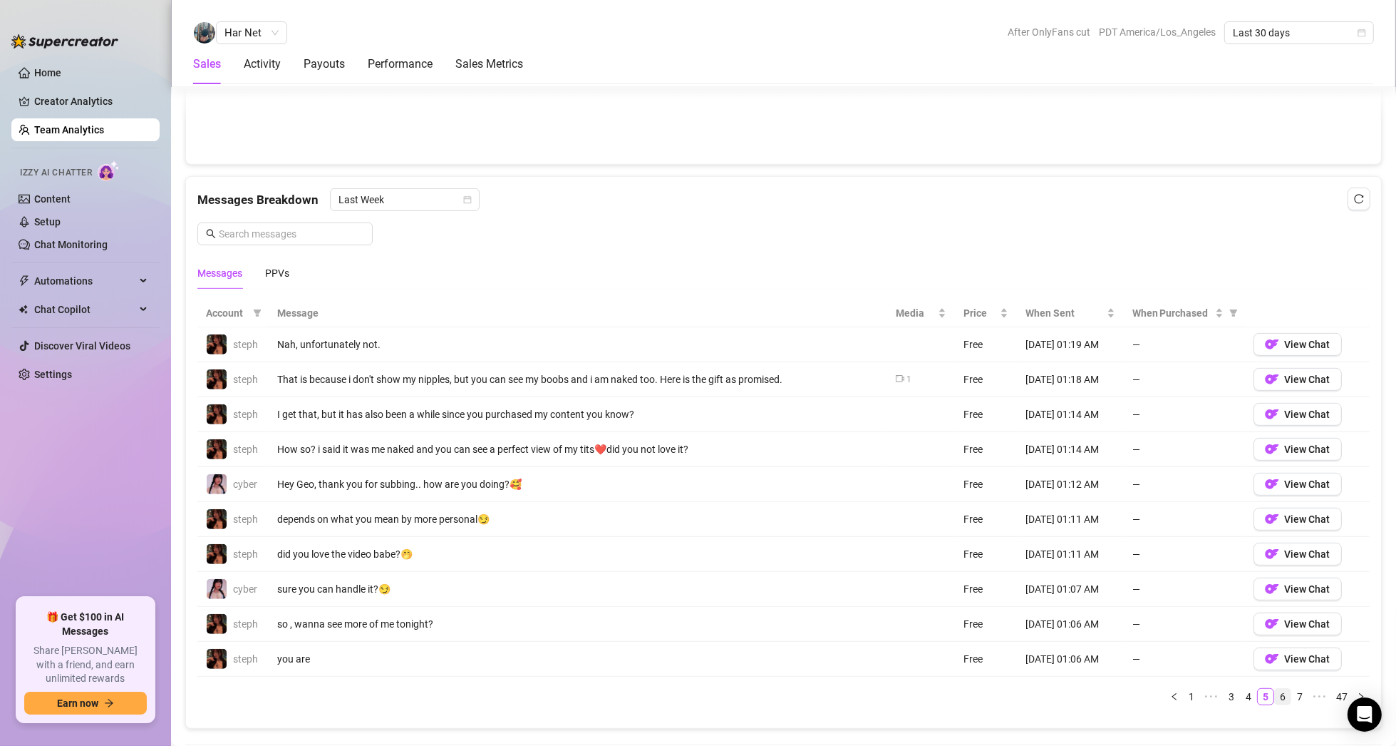
click at [1277, 691] on link "6" at bounding box center [1283, 697] width 16 height 16
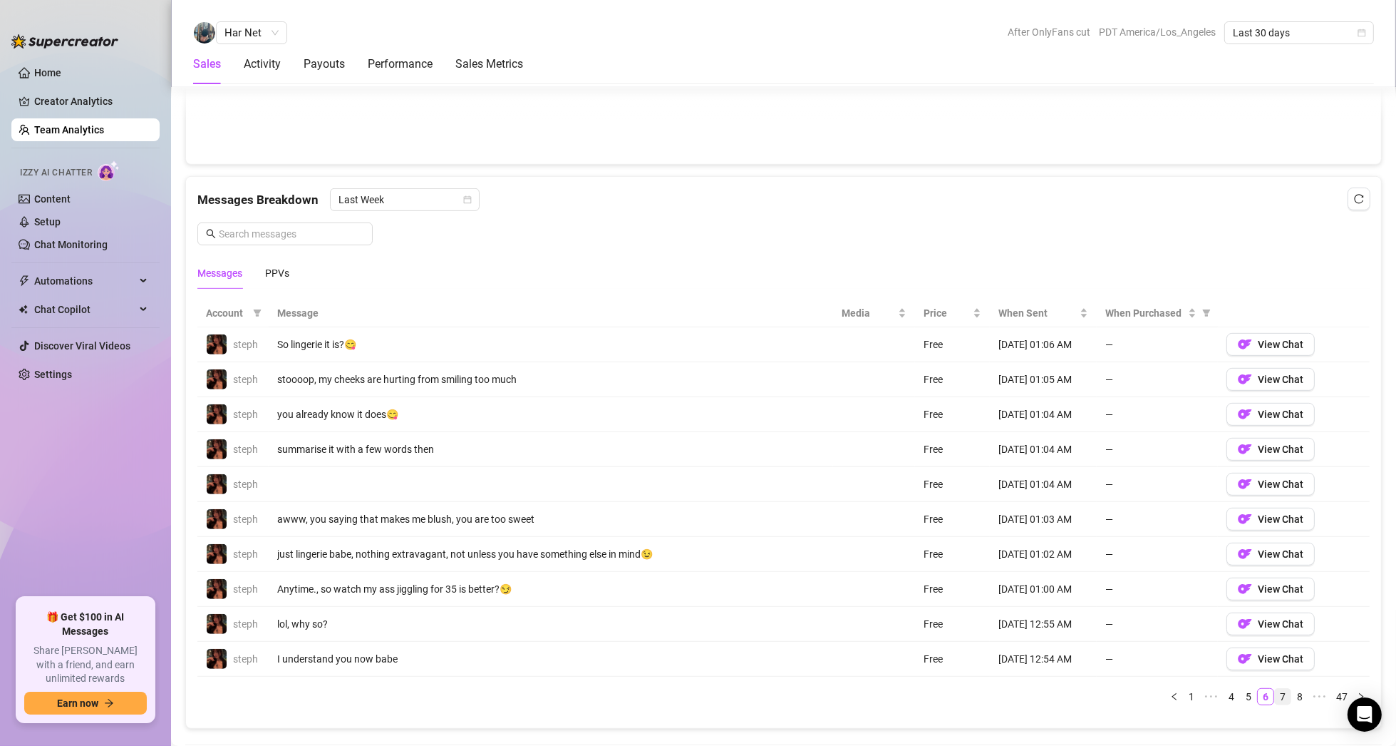
click at [1275, 694] on link "7" at bounding box center [1283, 697] width 16 height 16
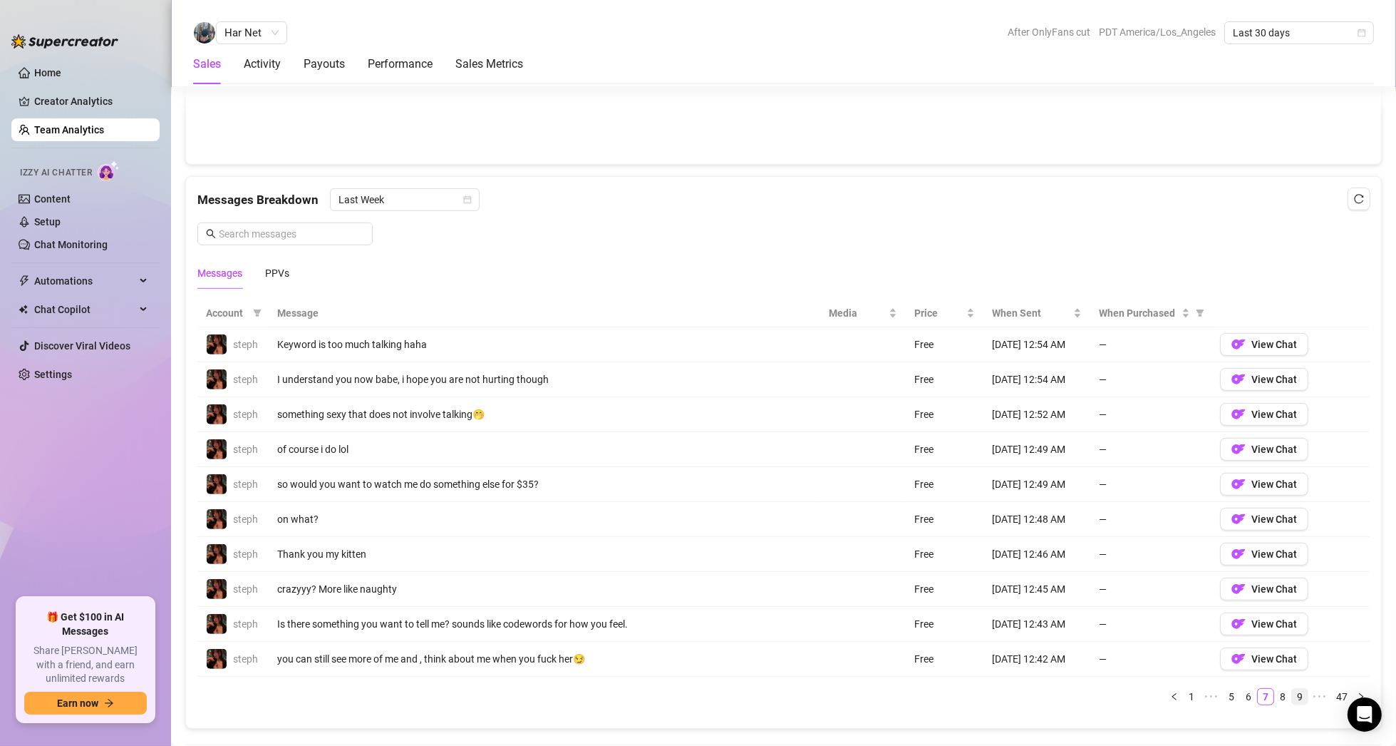
click at [1292, 691] on link "9" at bounding box center [1300, 697] width 16 height 16
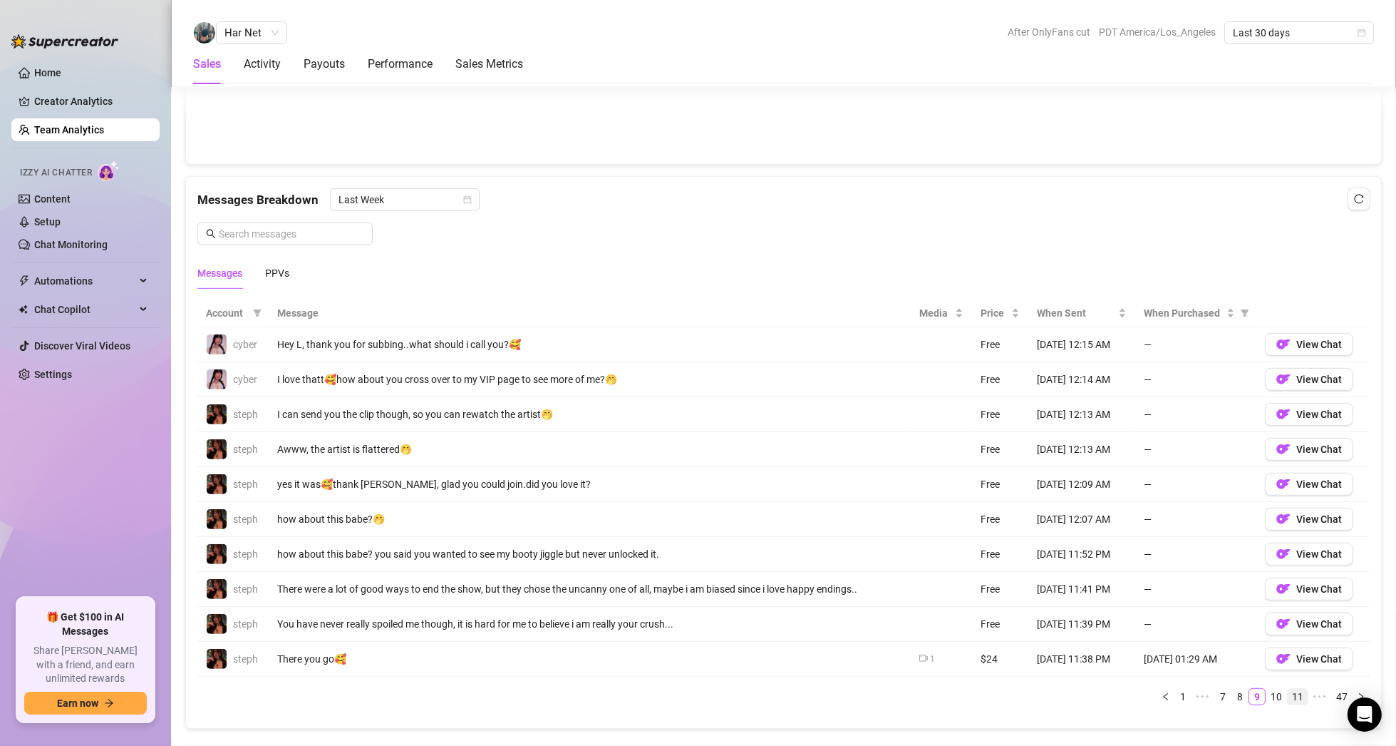
click at [1288, 691] on link "11" at bounding box center [1298, 697] width 20 height 16
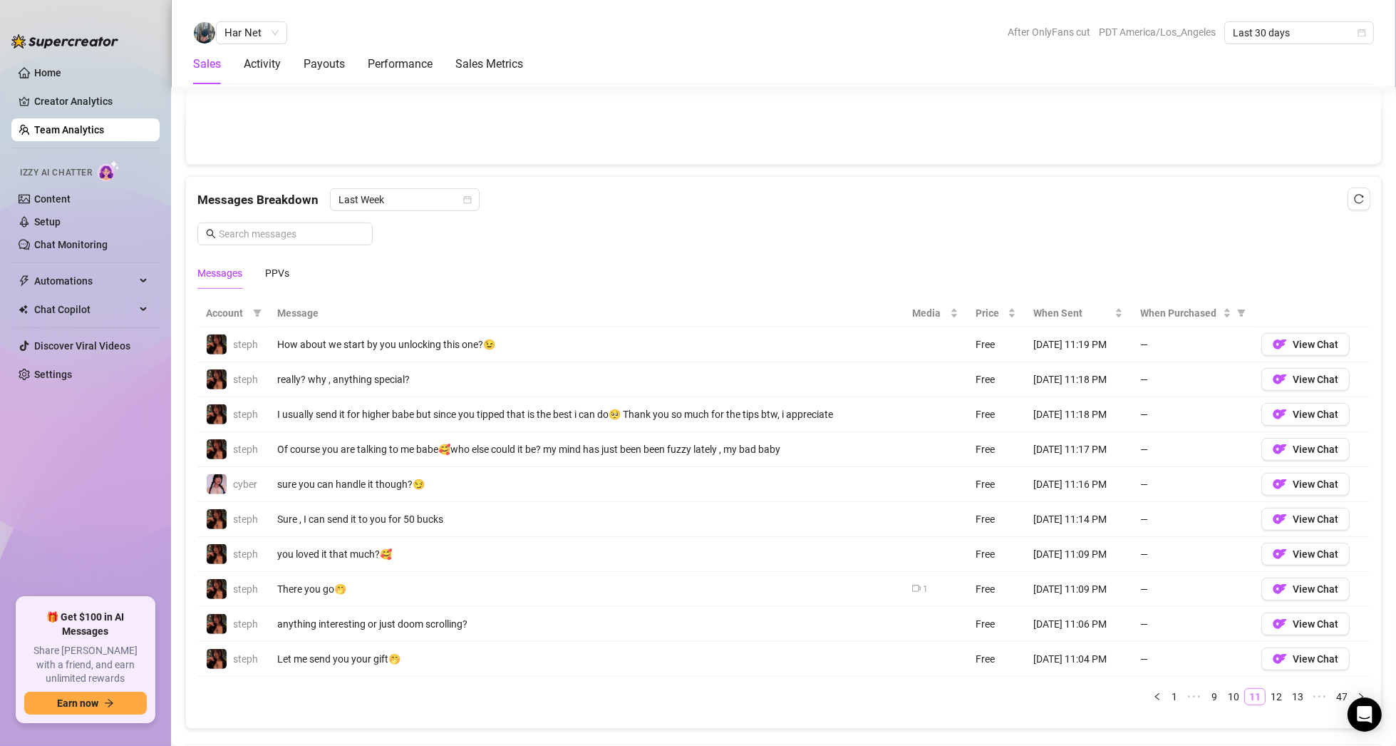
click at [1288, 691] on link "13" at bounding box center [1298, 697] width 20 height 16
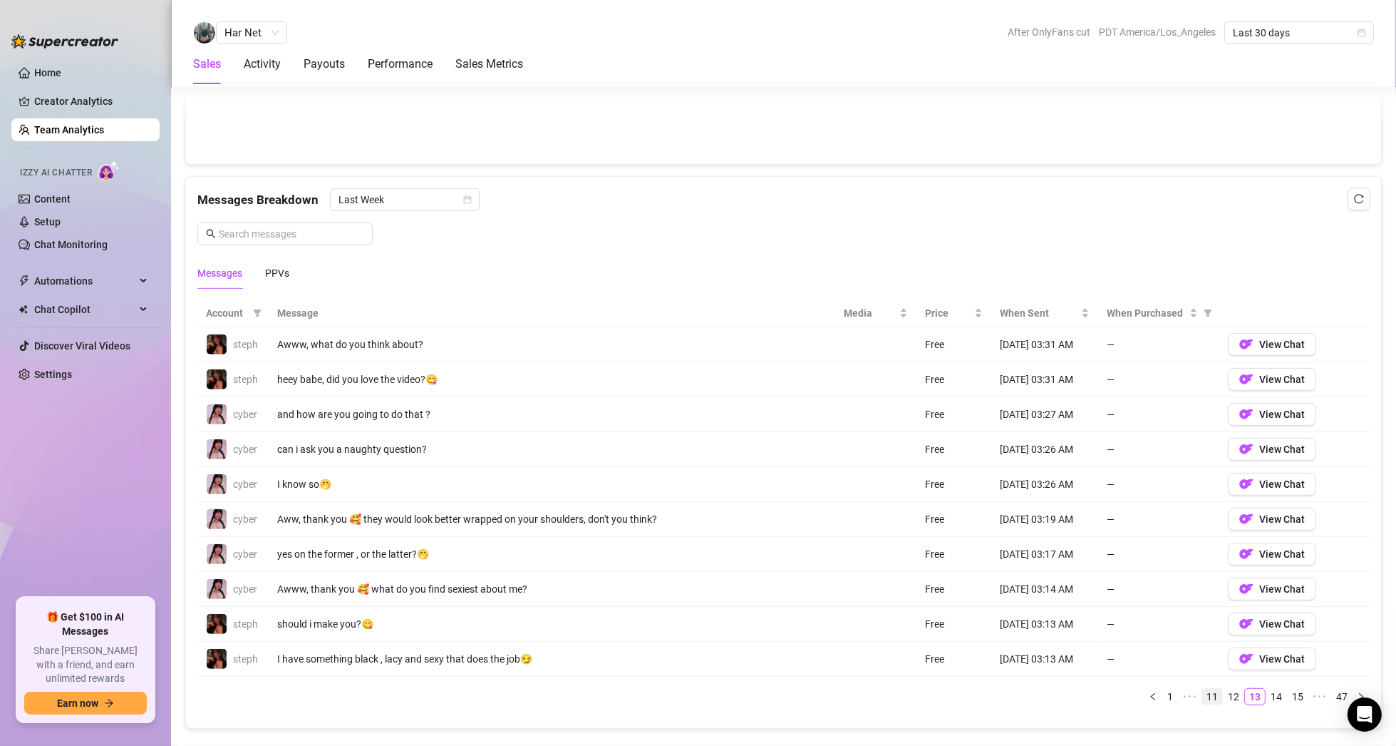
click at [1288, 691] on link "15" at bounding box center [1298, 697] width 20 height 16
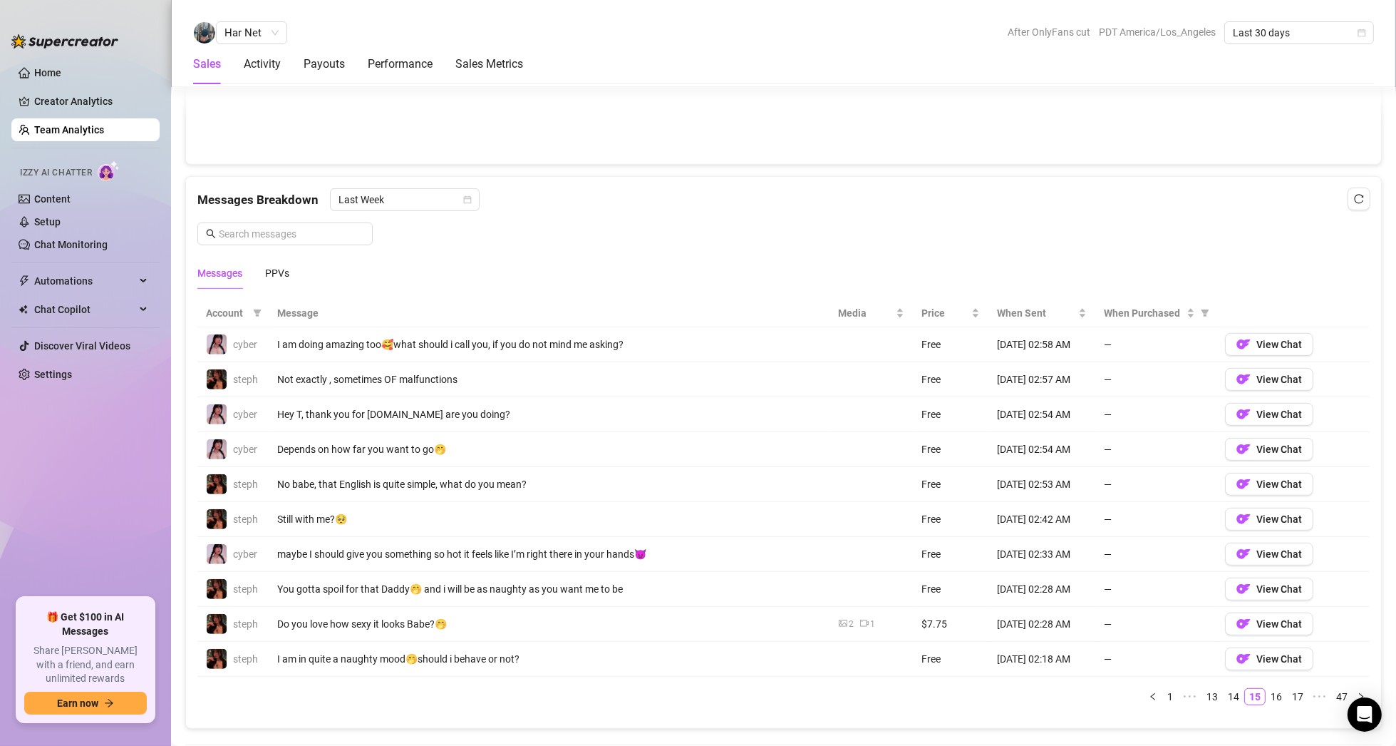
click at [1288, 691] on link "17" at bounding box center [1298, 697] width 20 height 16
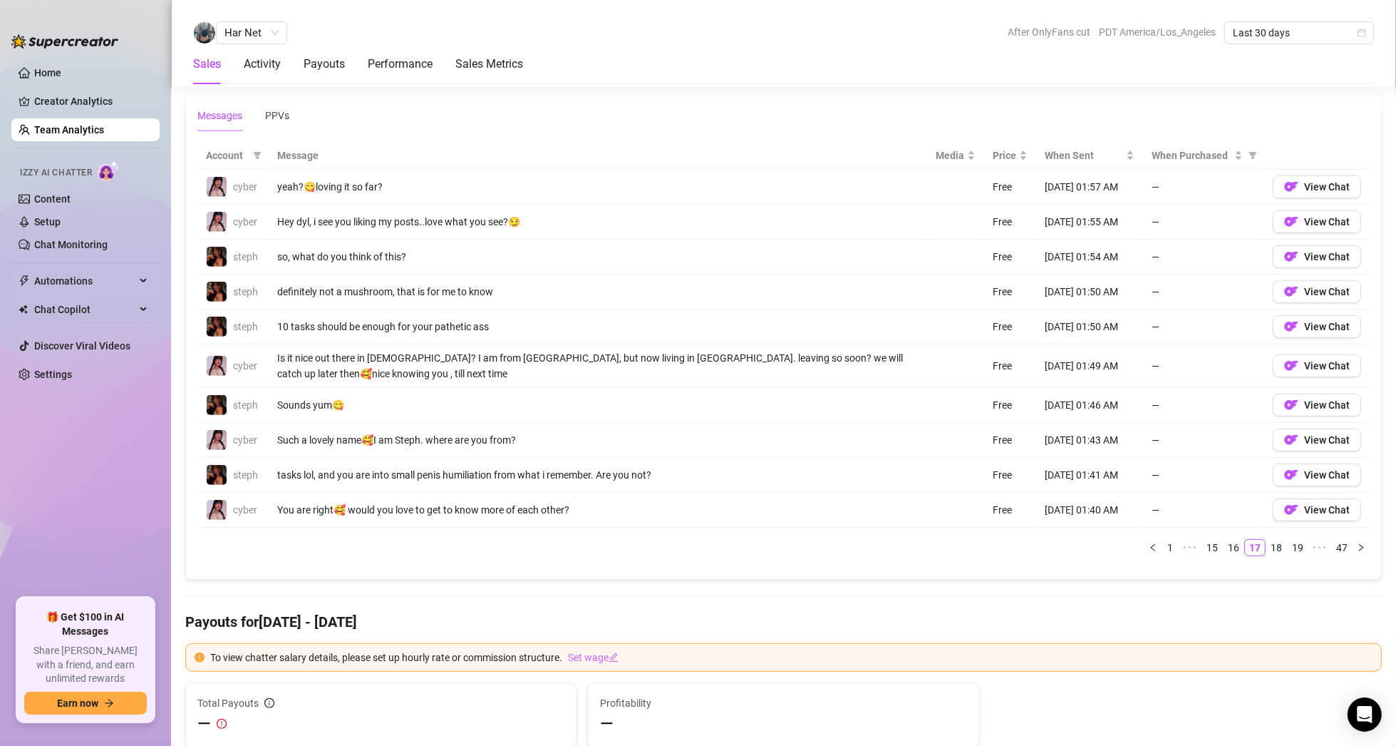
scroll to position [784, 0]
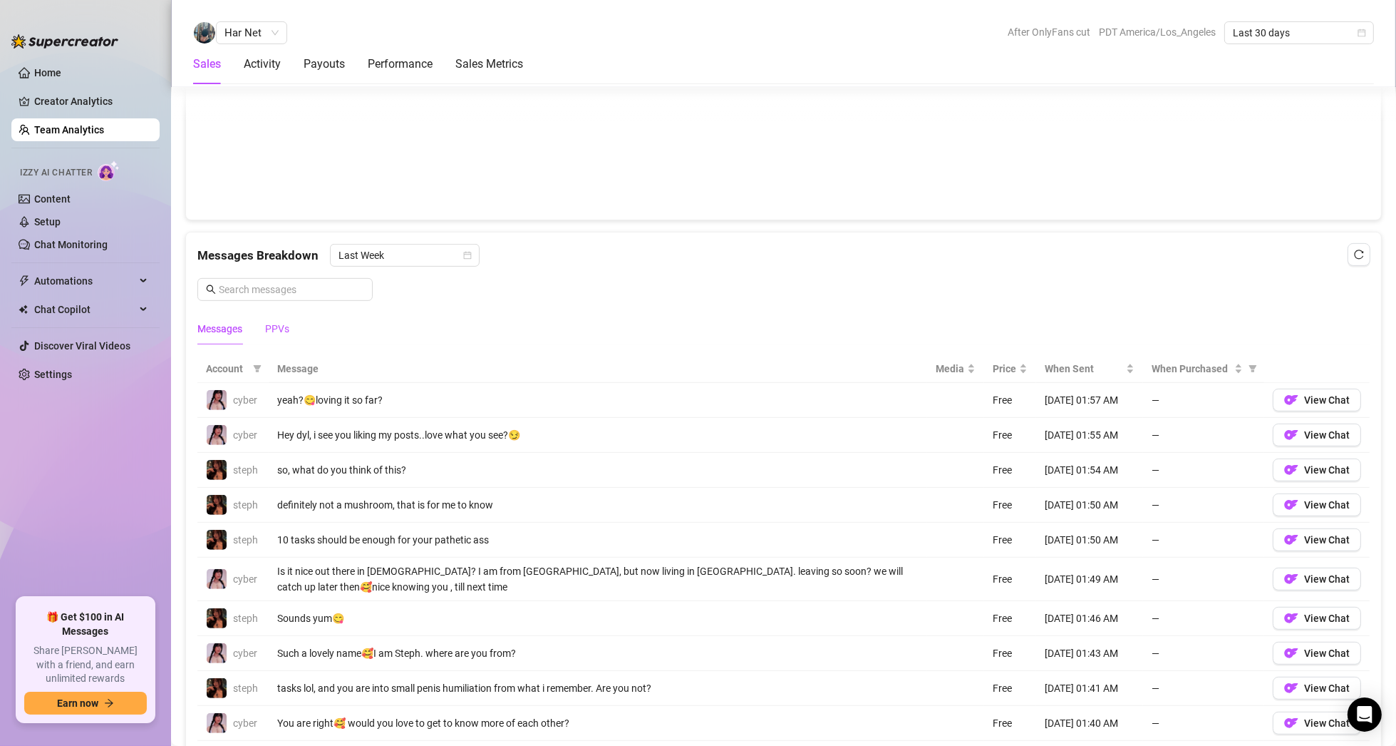
click at [277, 321] on div "PPVs" at bounding box center [277, 329] width 24 height 16
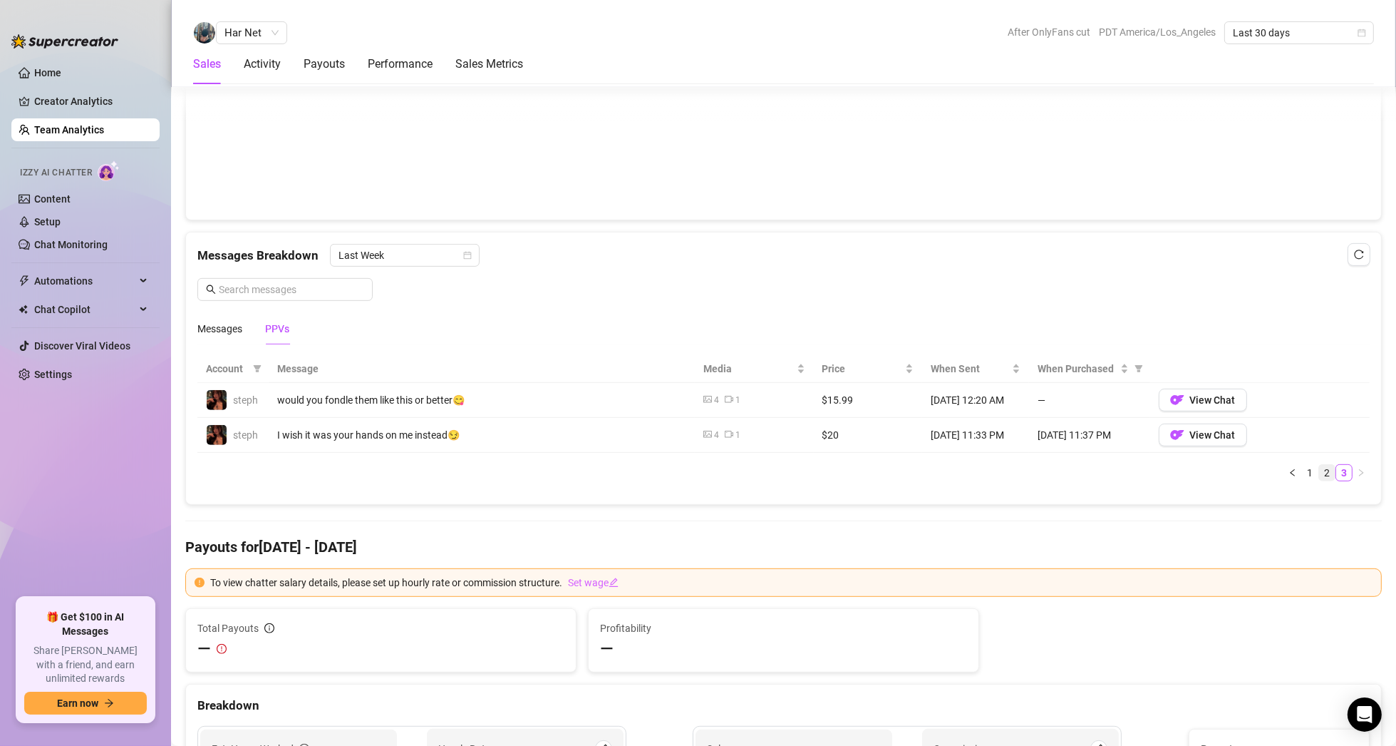
click at [1319, 468] on link "2" at bounding box center [1327, 473] width 16 height 16
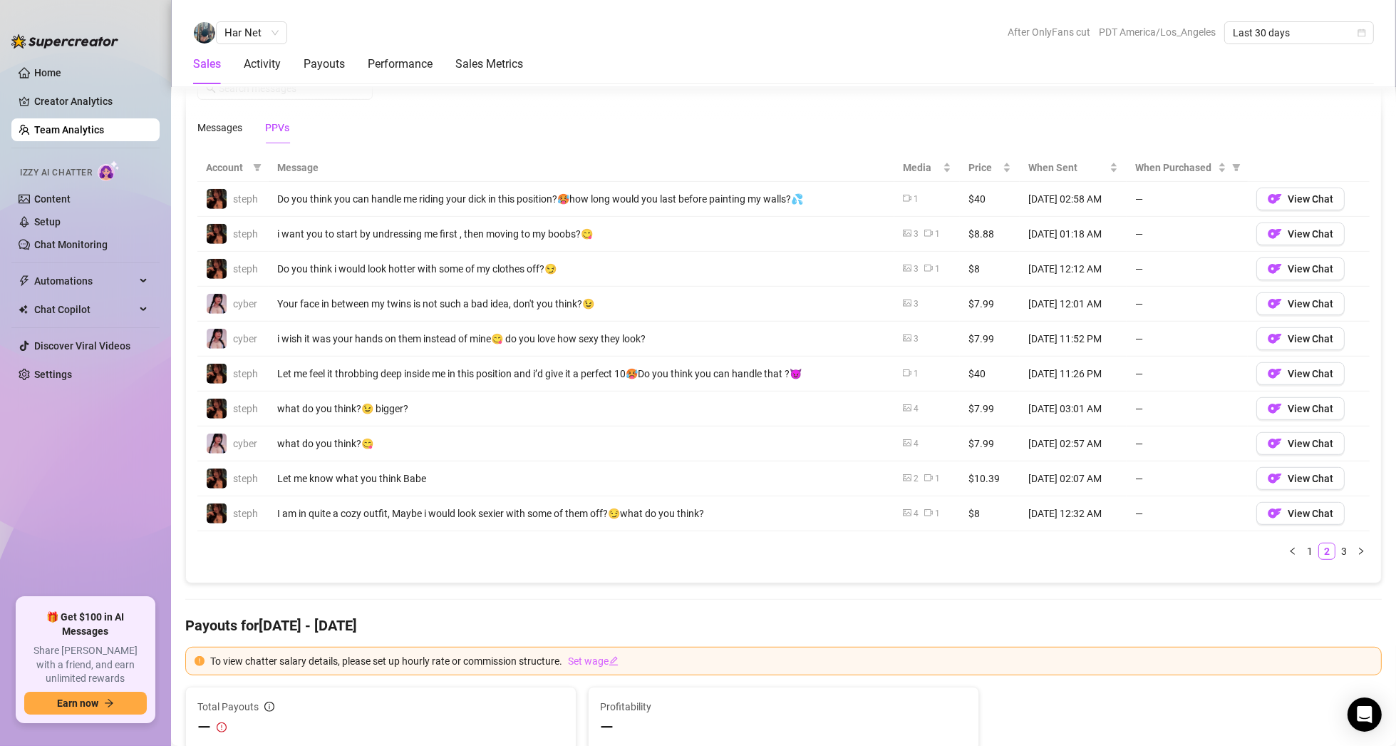
scroll to position [998, 0]
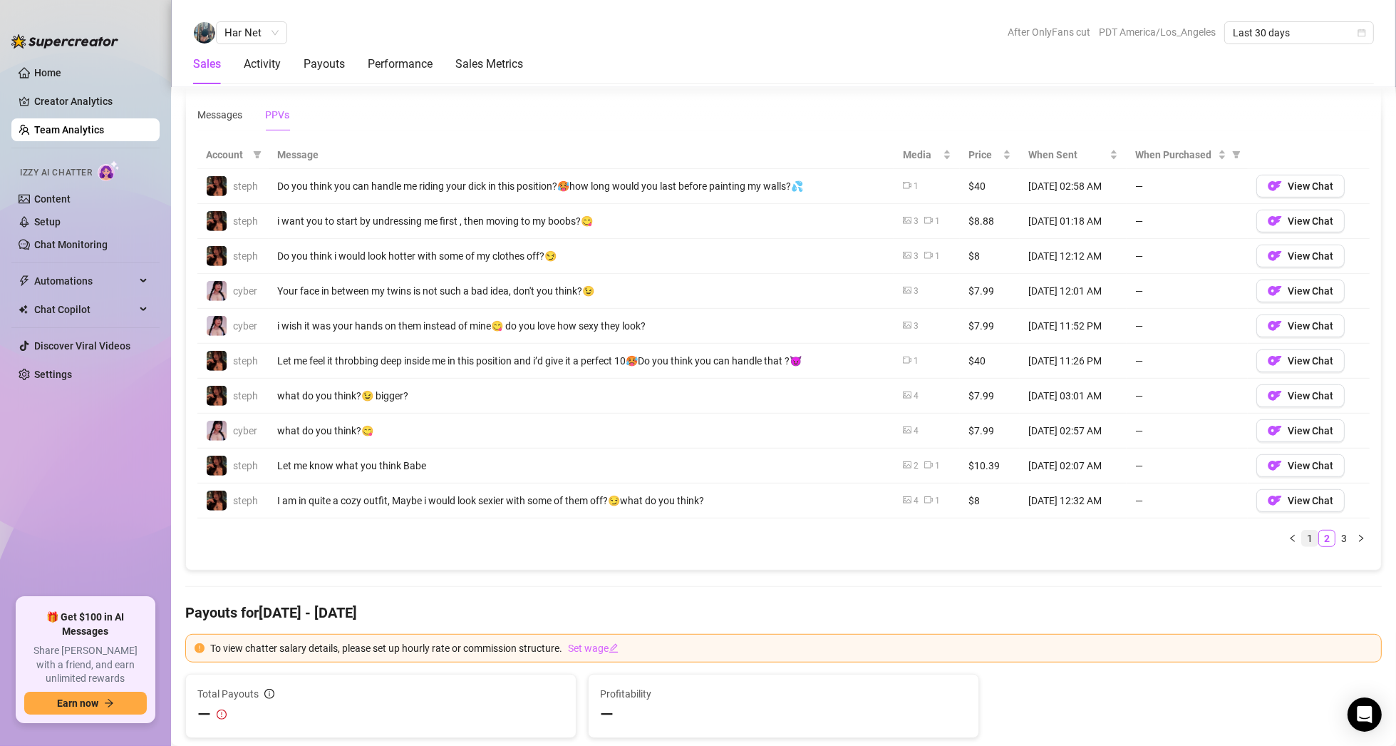
click at [1302, 536] on link "1" at bounding box center [1310, 538] width 16 height 16
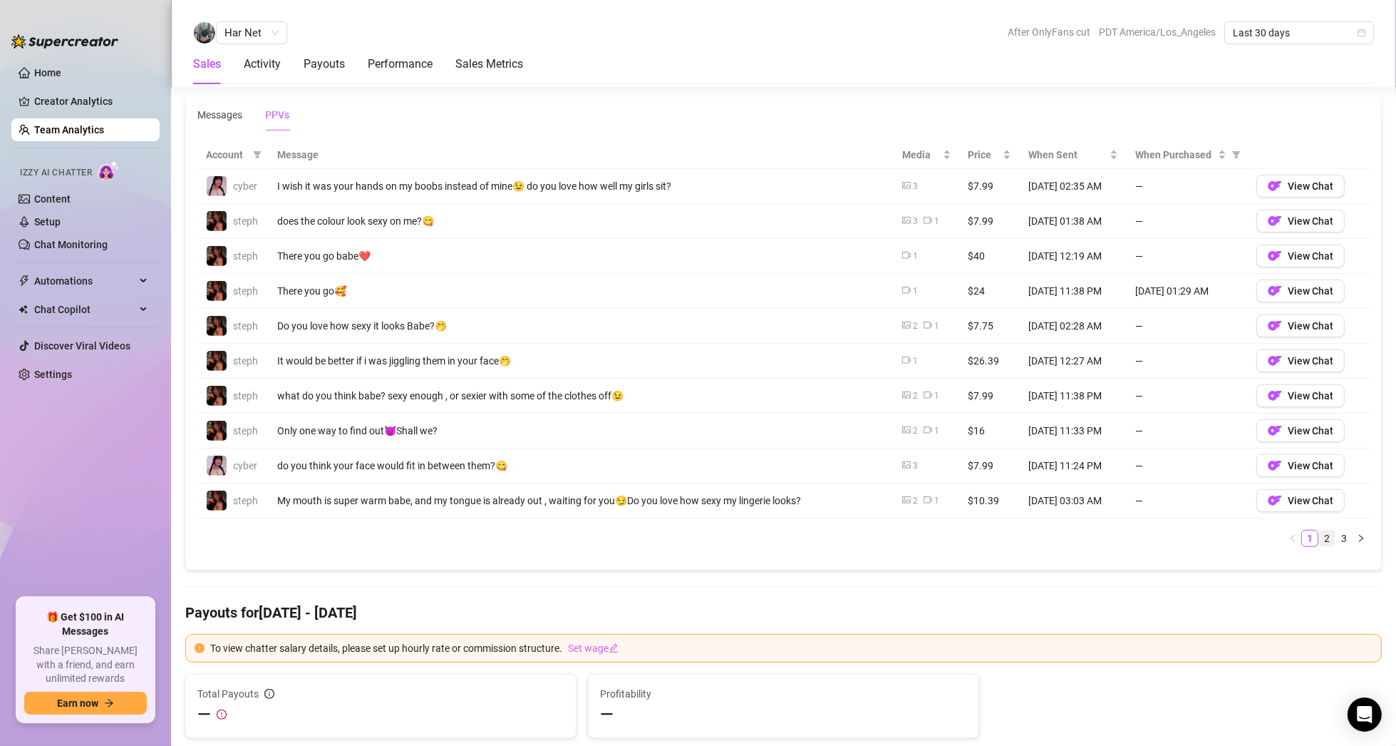
click at [1319, 533] on link "2" at bounding box center [1327, 538] width 16 height 16
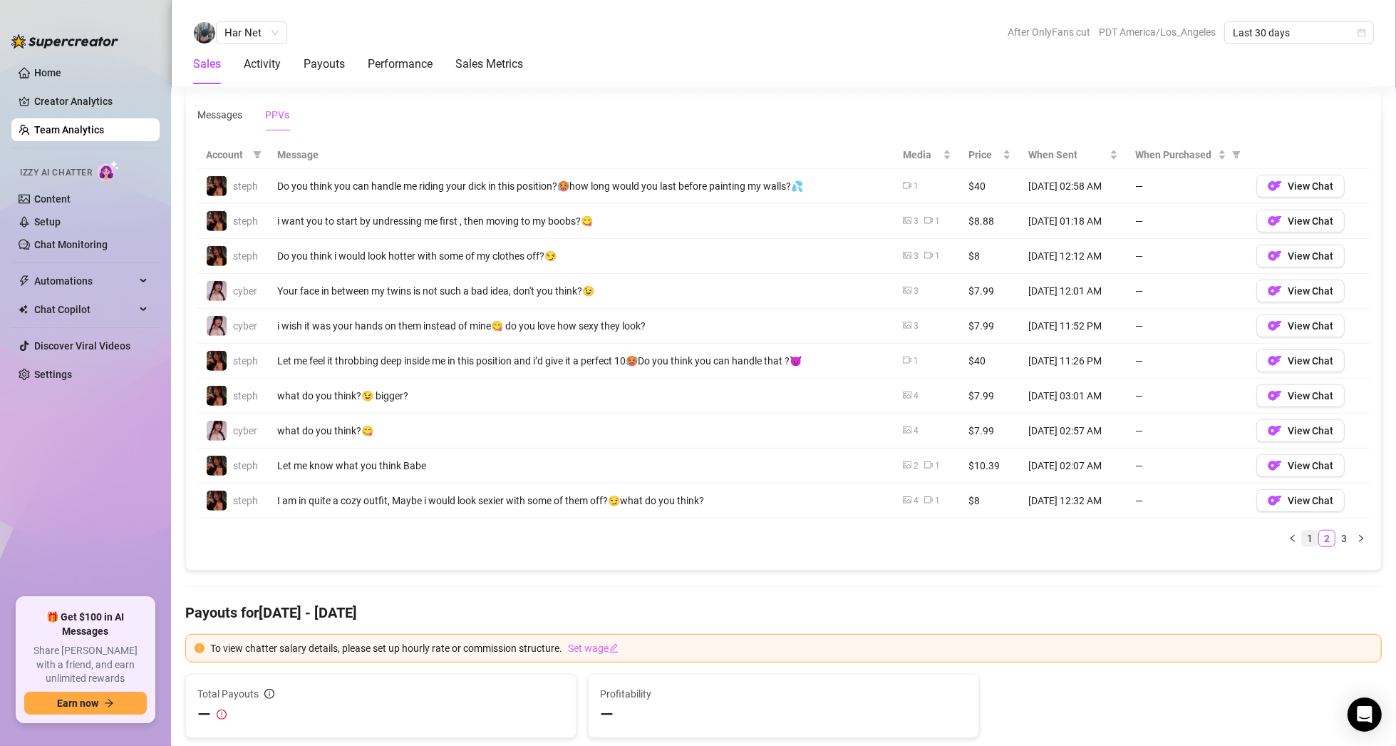
click at [1302, 535] on link "1" at bounding box center [1310, 538] width 16 height 16
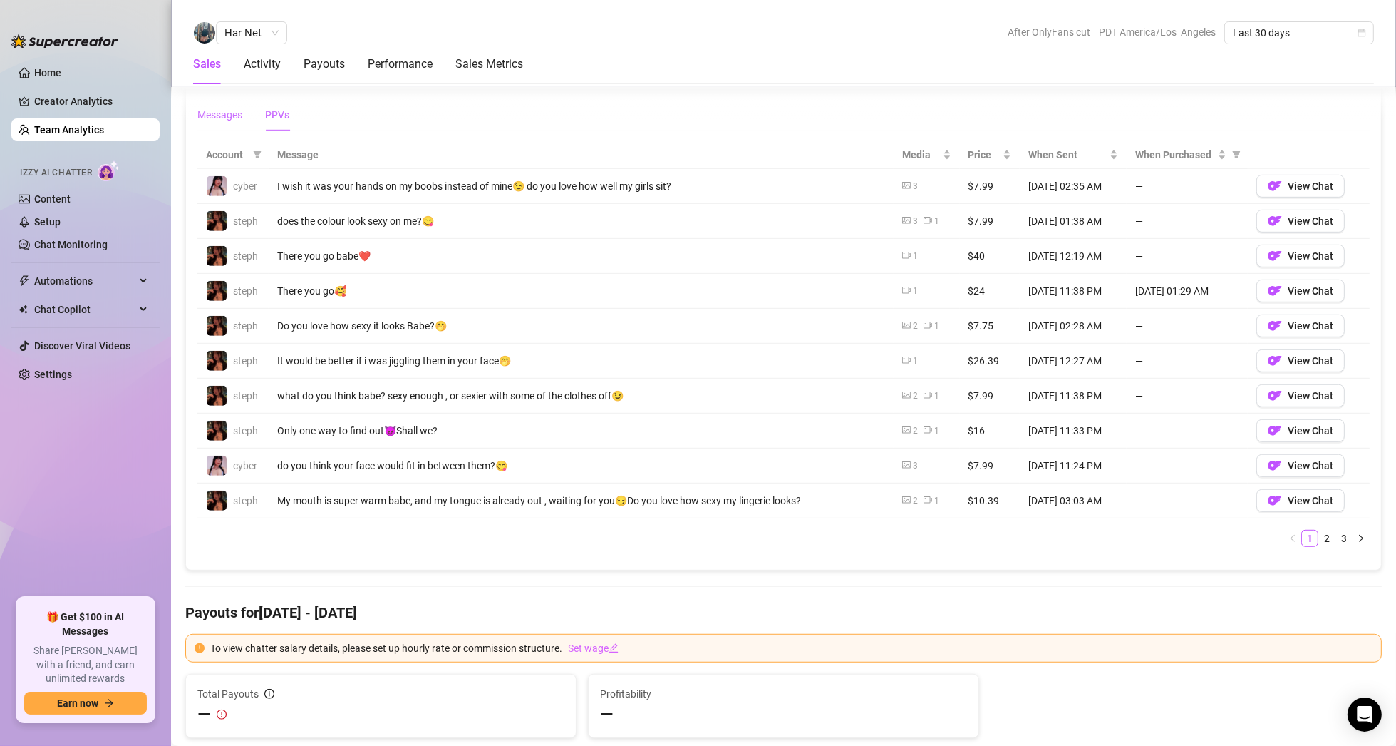
click at [212, 108] on div "Messages" at bounding box center [219, 115] width 45 height 16
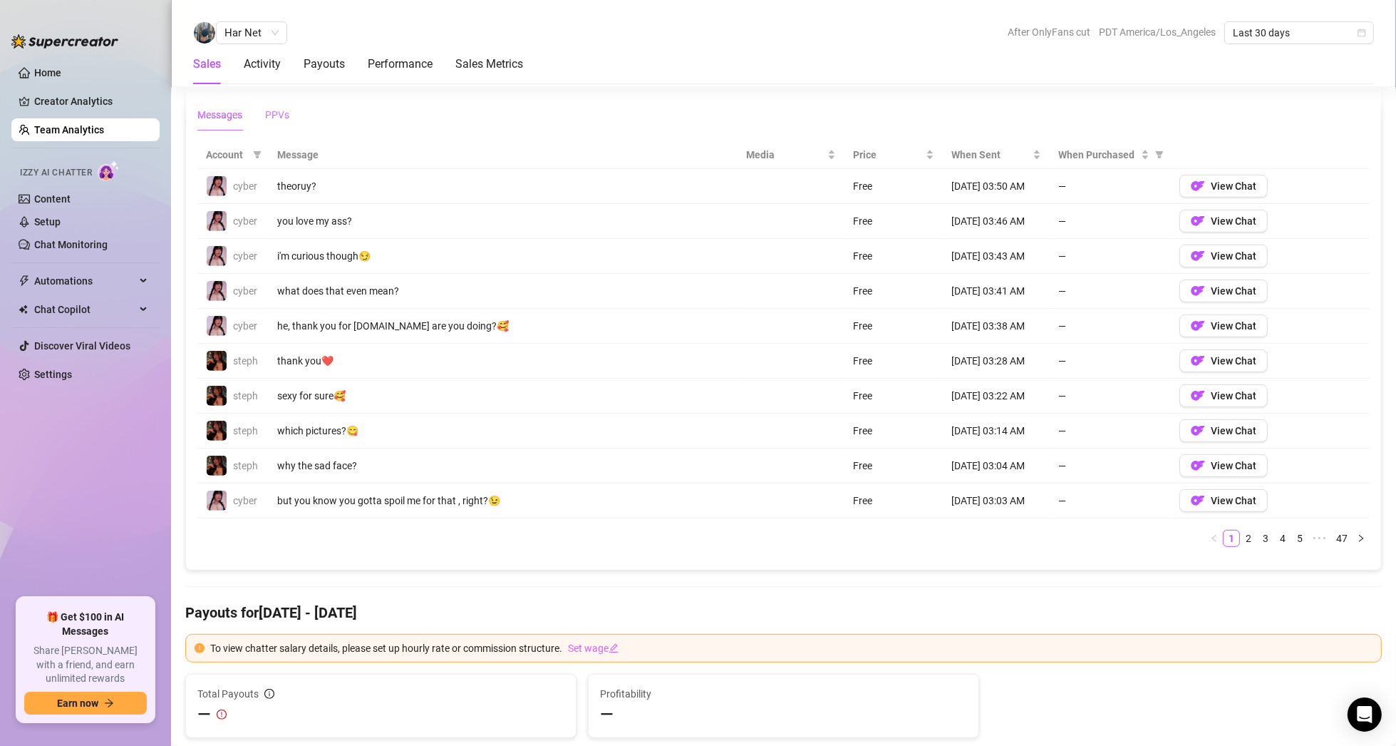
click at [269, 108] on div "PPVs" at bounding box center [277, 115] width 24 height 16
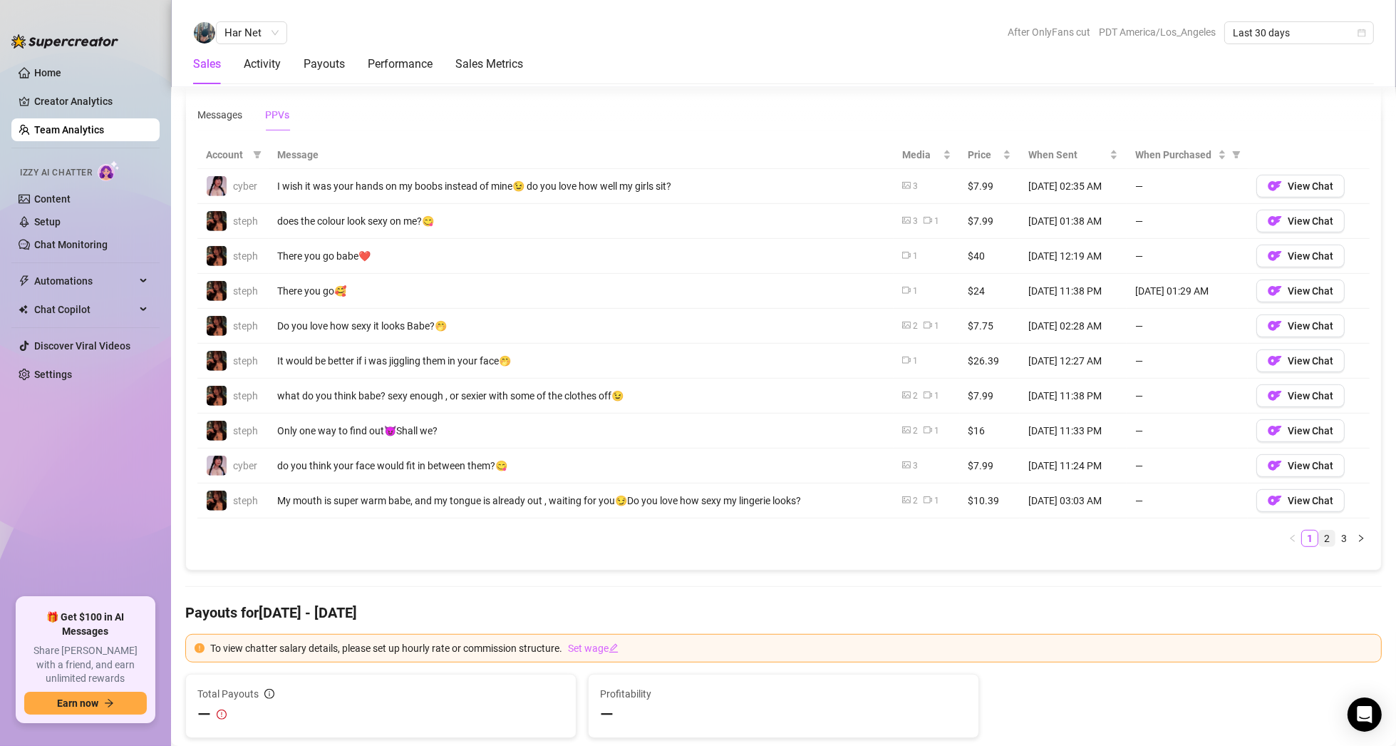
click at [1322, 537] on link "2" at bounding box center [1327, 538] width 16 height 16
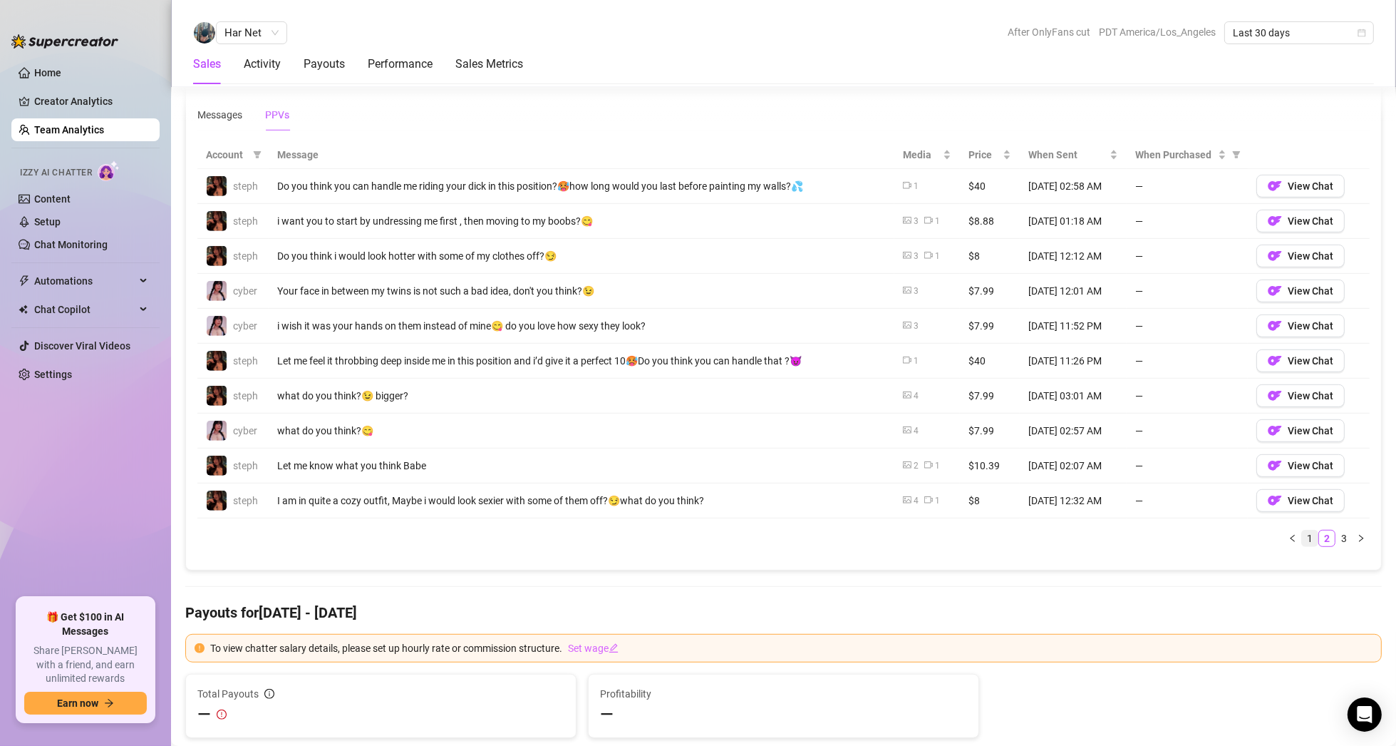
click at [1302, 535] on link "1" at bounding box center [1310, 538] width 16 height 16
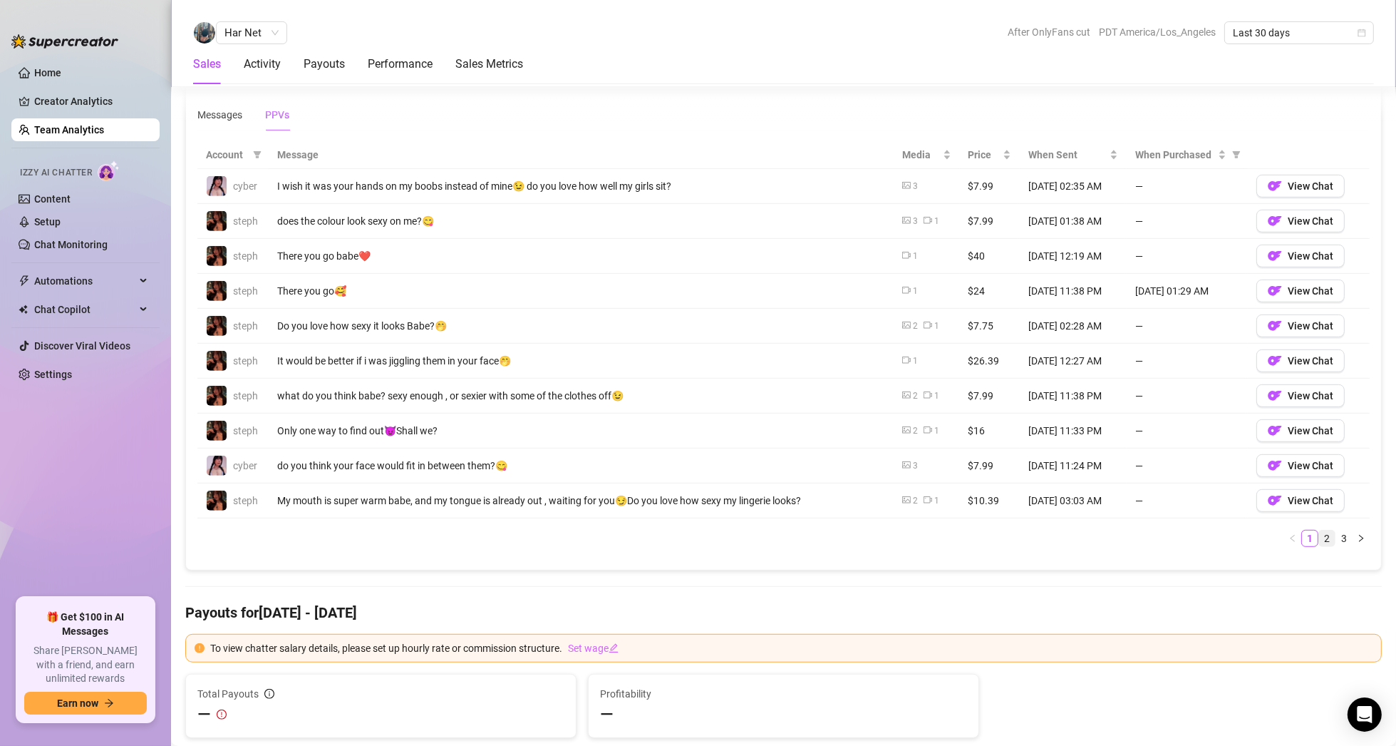
click at [1319, 532] on link "2" at bounding box center [1327, 538] width 16 height 16
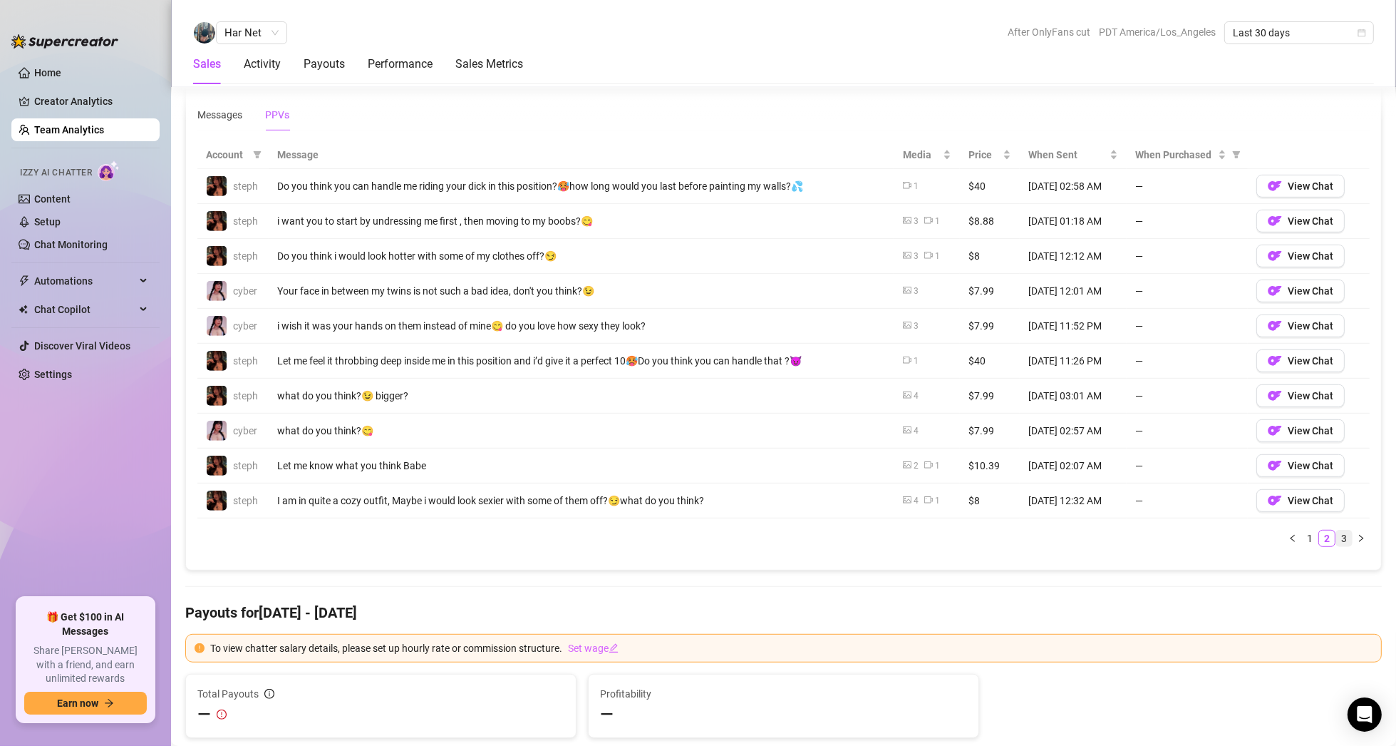
click at [1336, 533] on link "3" at bounding box center [1344, 538] width 16 height 16
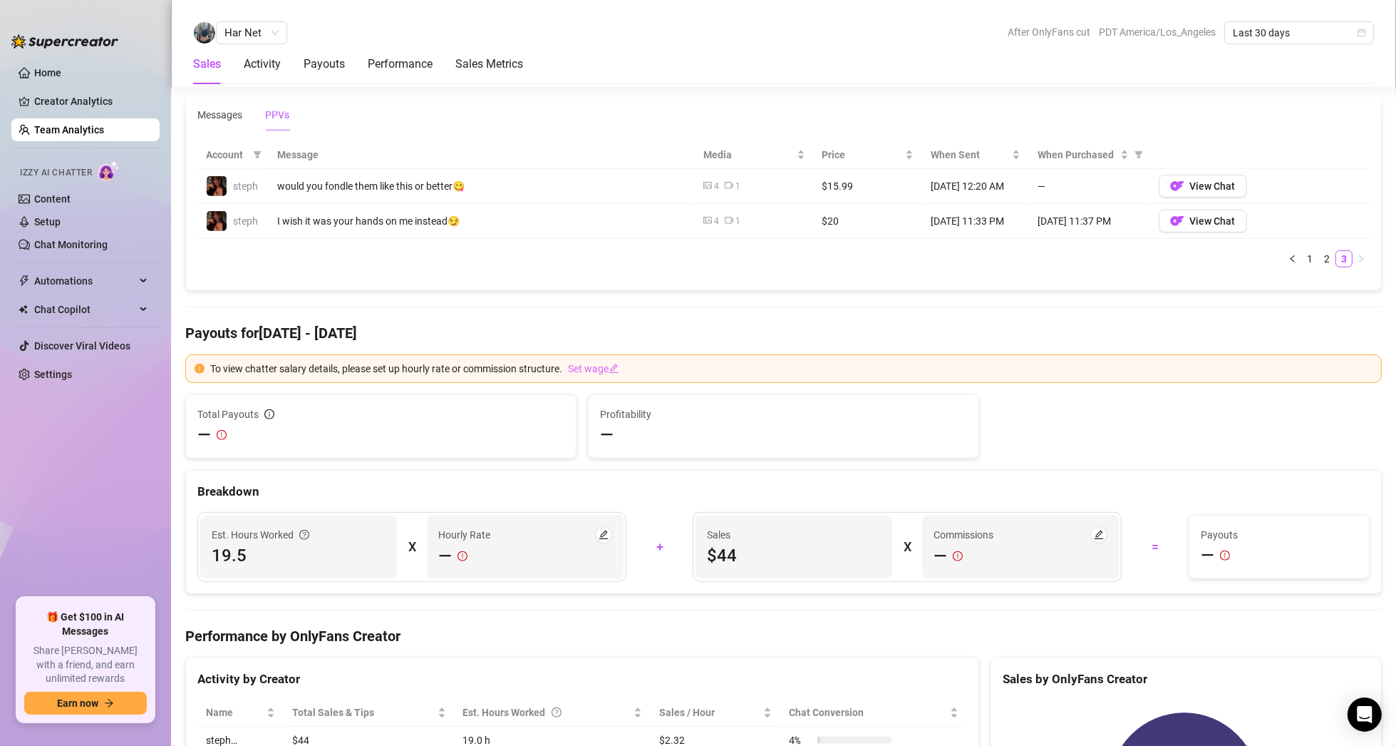
click at [1314, 530] on span "Payouts" at bounding box center [1279, 535] width 157 height 16
click at [1306, 531] on span "Payouts" at bounding box center [1279, 535] width 157 height 16
click at [1319, 255] on link "2" at bounding box center [1327, 259] width 16 height 16
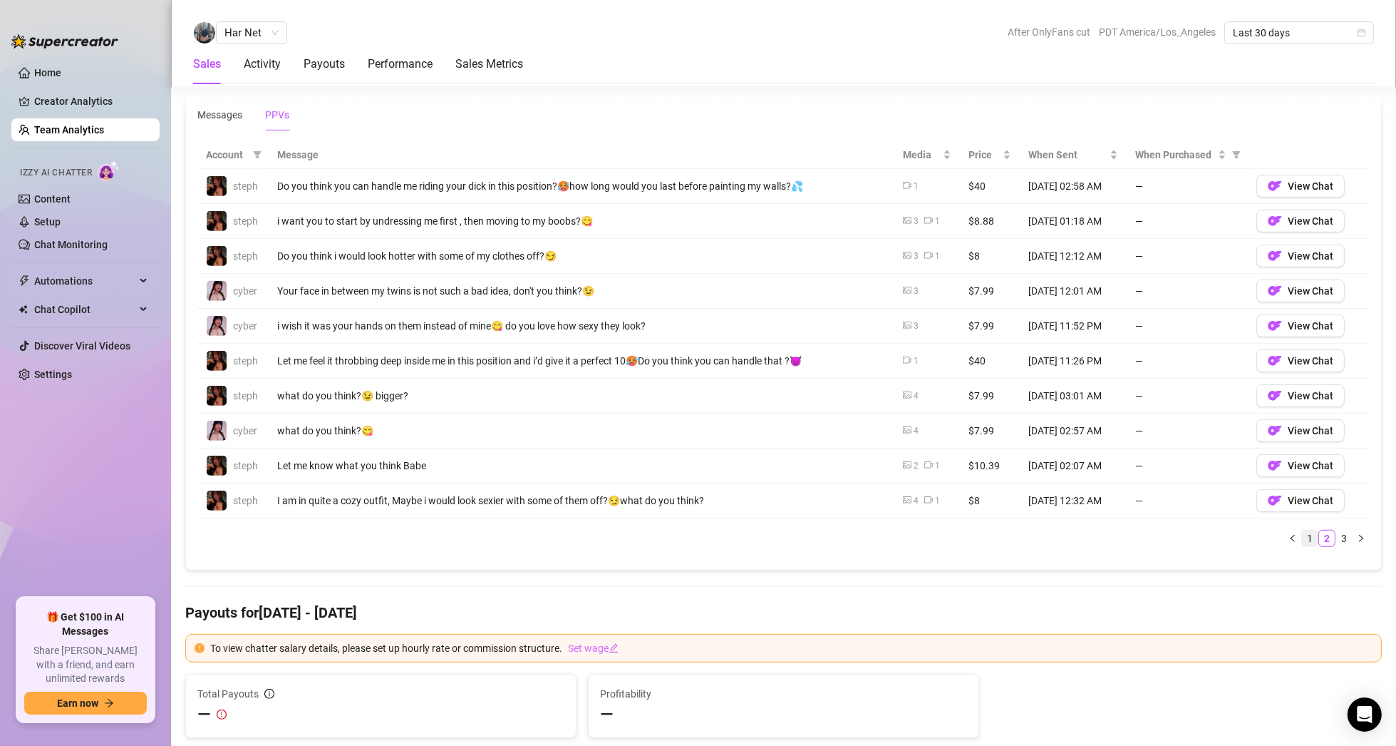
click at [1302, 531] on link "1" at bounding box center [1310, 538] width 16 height 16
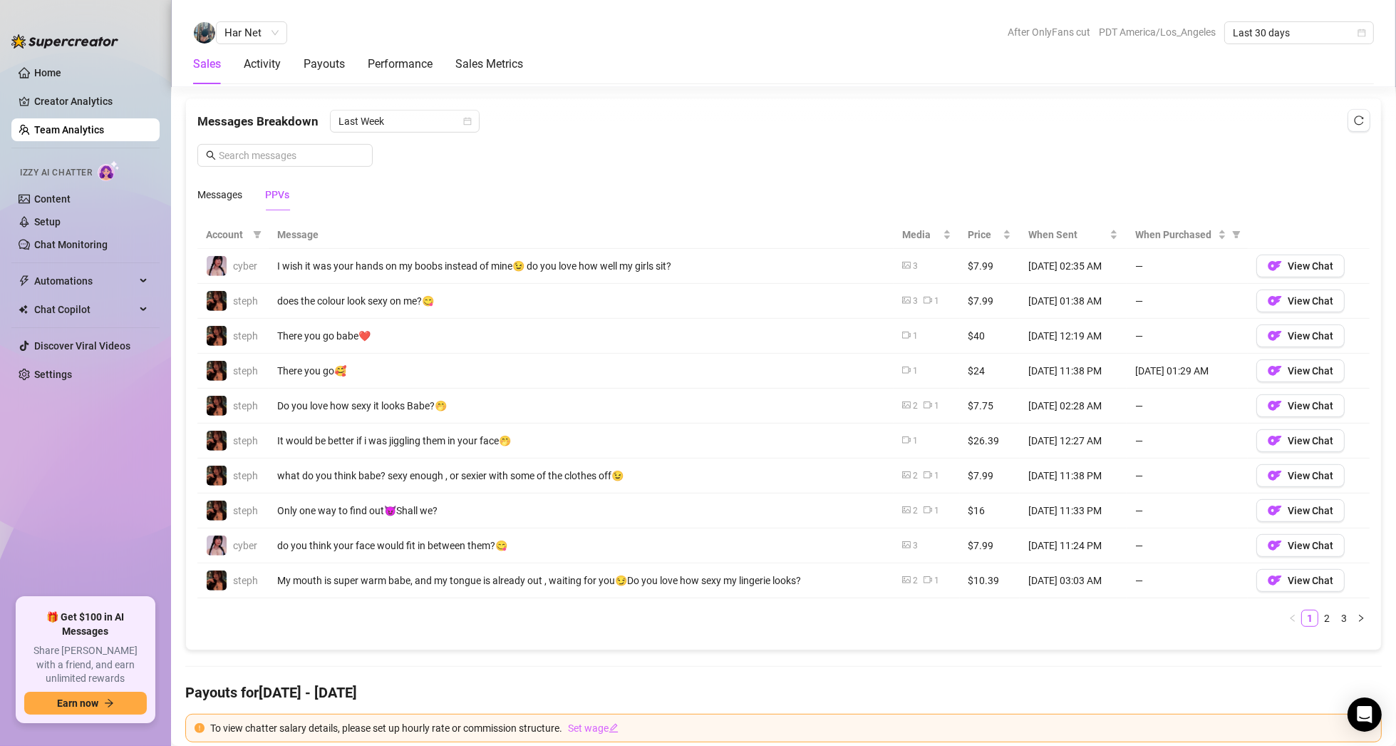
scroll to position [927, 0]
